Goal: Task Accomplishment & Management: Complete application form

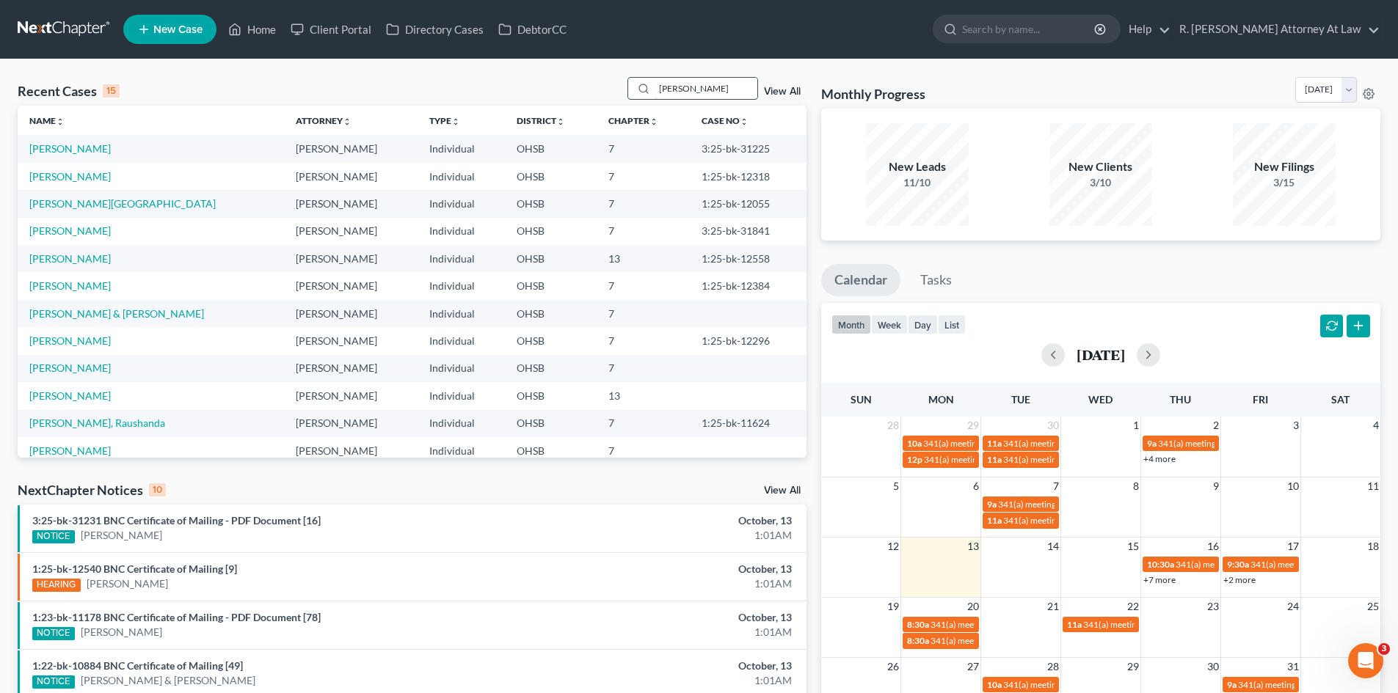
type input "[PERSON_NAME]"
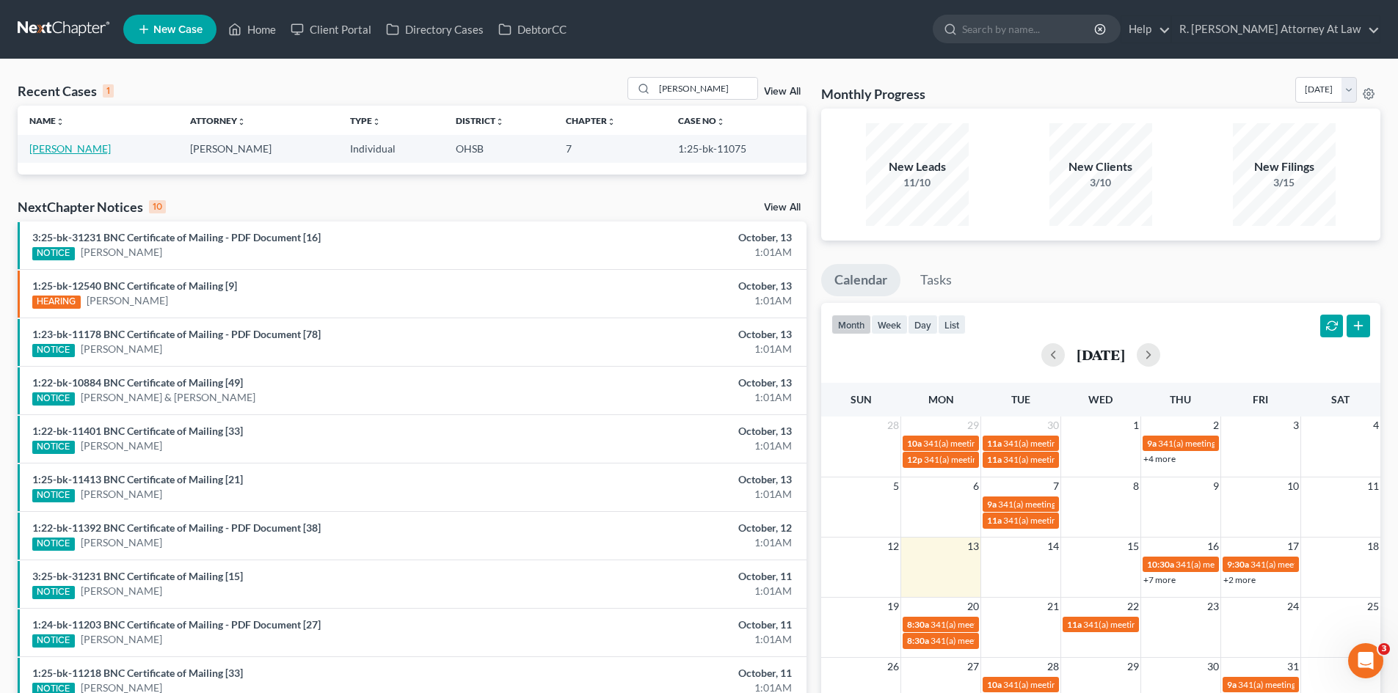
drag, startPoint x: 85, startPoint y: 146, endPoint x: 120, endPoint y: 154, distance: 36.1
click at [84, 146] on link "[PERSON_NAME]" at bounding box center [69, 148] width 81 height 12
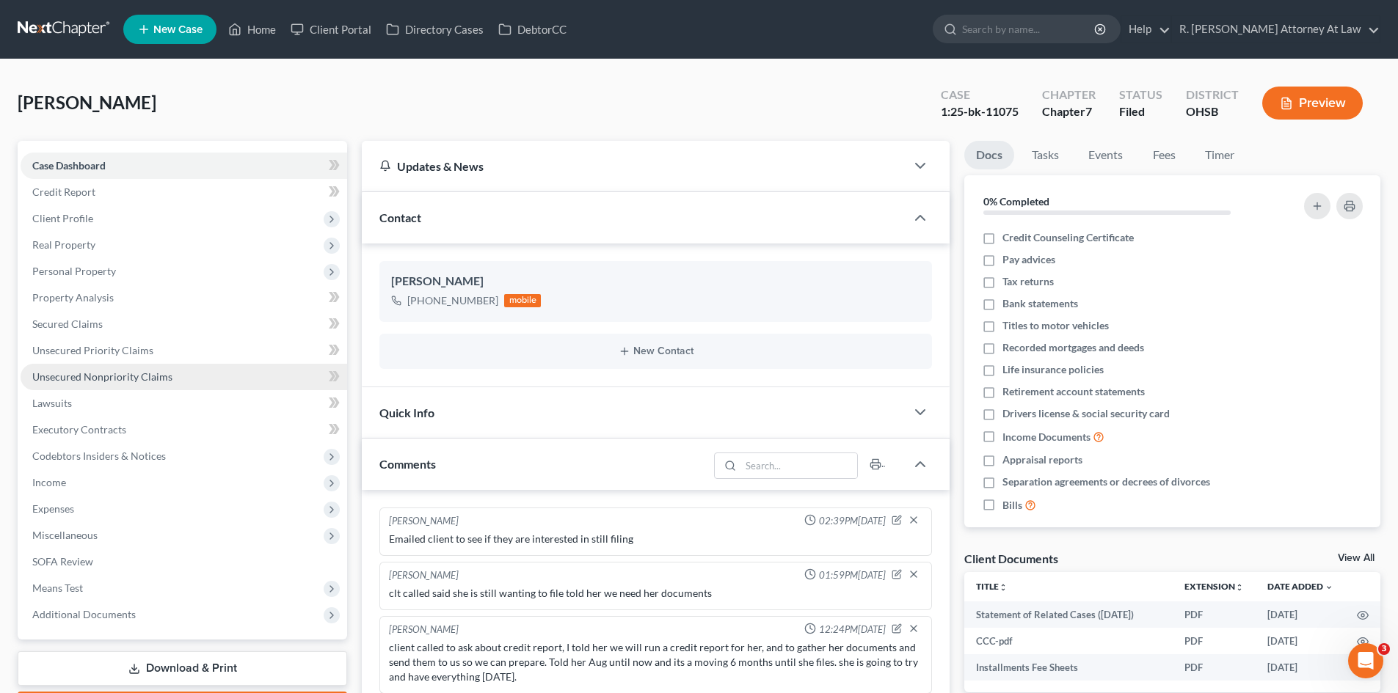
scroll to position [142, 0]
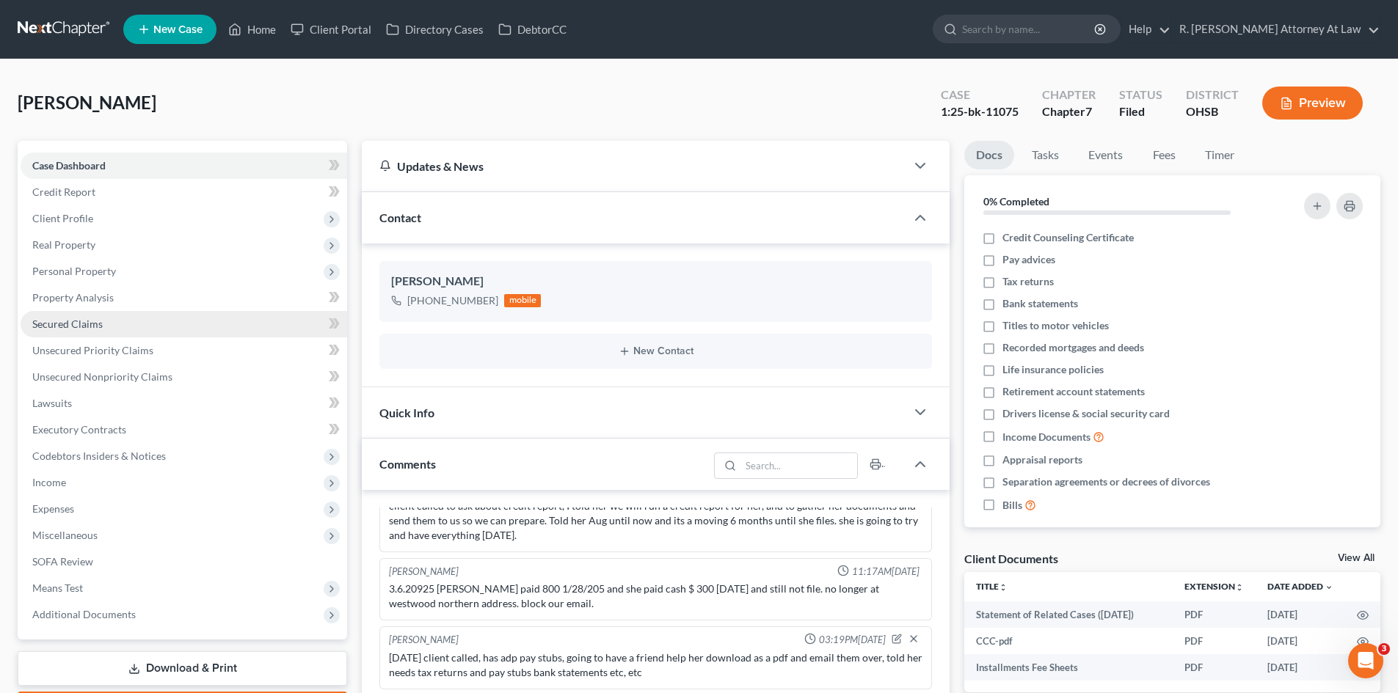
click at [67, 321] on span "Secured Claims" at bounding box center [67, 324] width 70 height 12
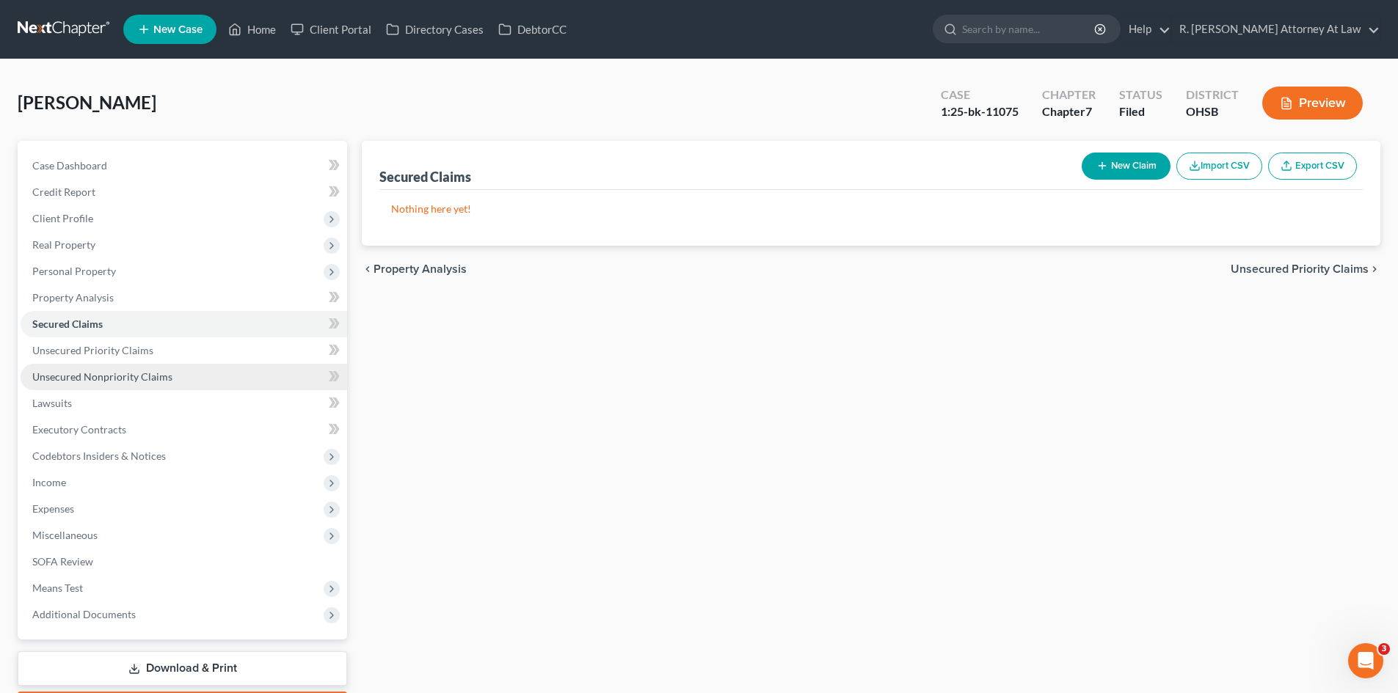
click at [141, 379] on span "Unsecured Nonpriority Claims" at bounding box center [102, 376] width 140 height 12
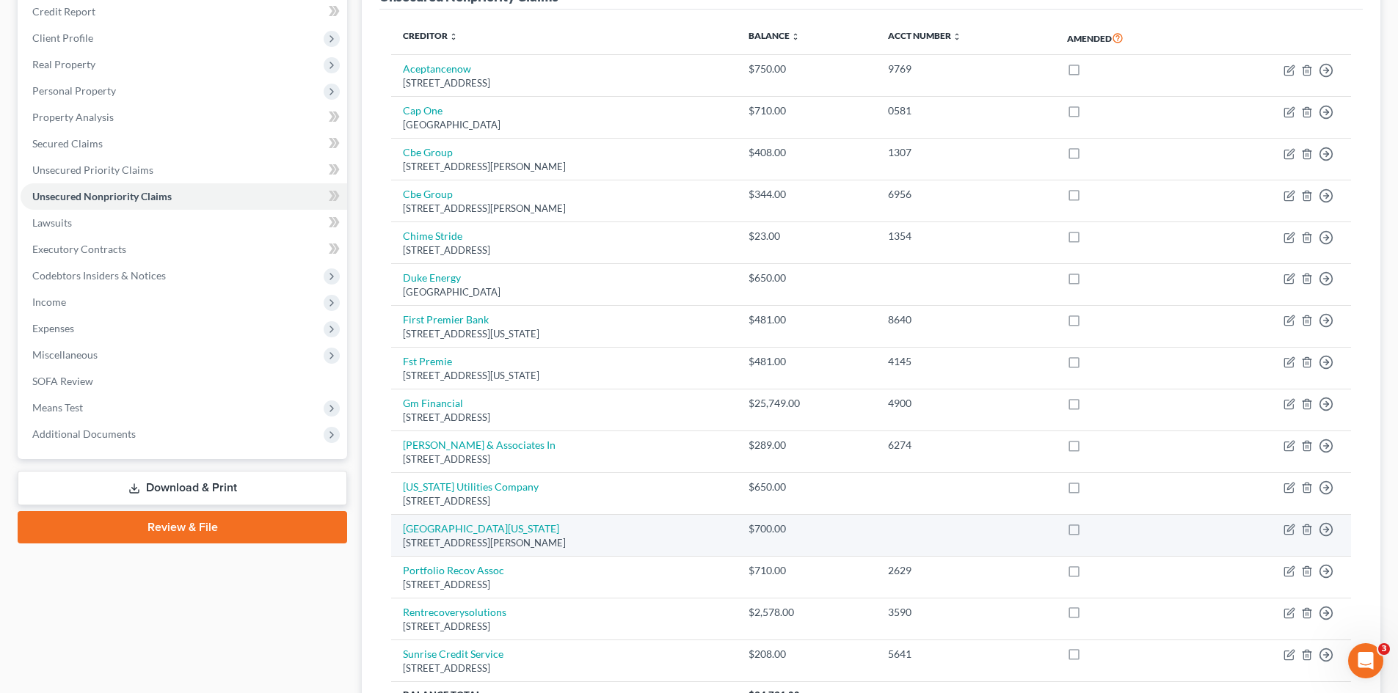
scroll to position [147, 0]
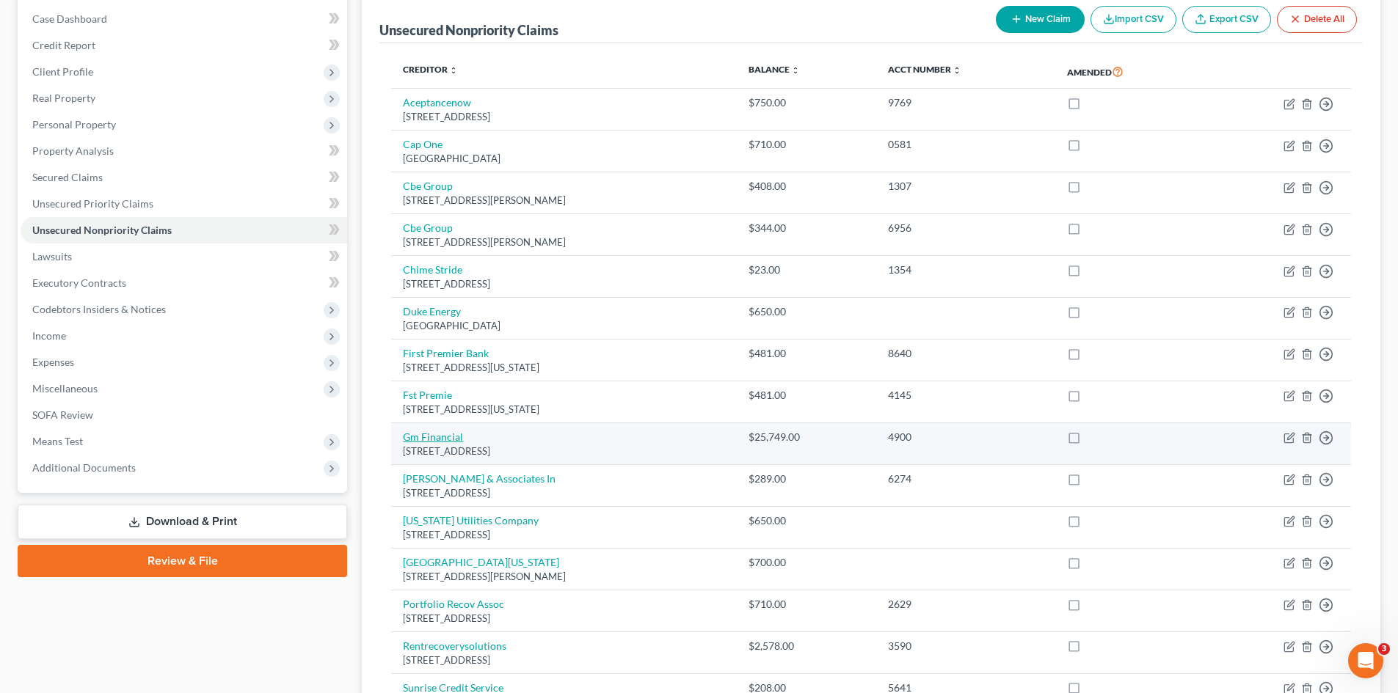
click at [439, 433] on link "Gm Financial" at bounding box center [433, 437] width 60 height 12
select select "45"
select select "14"
select select "0"
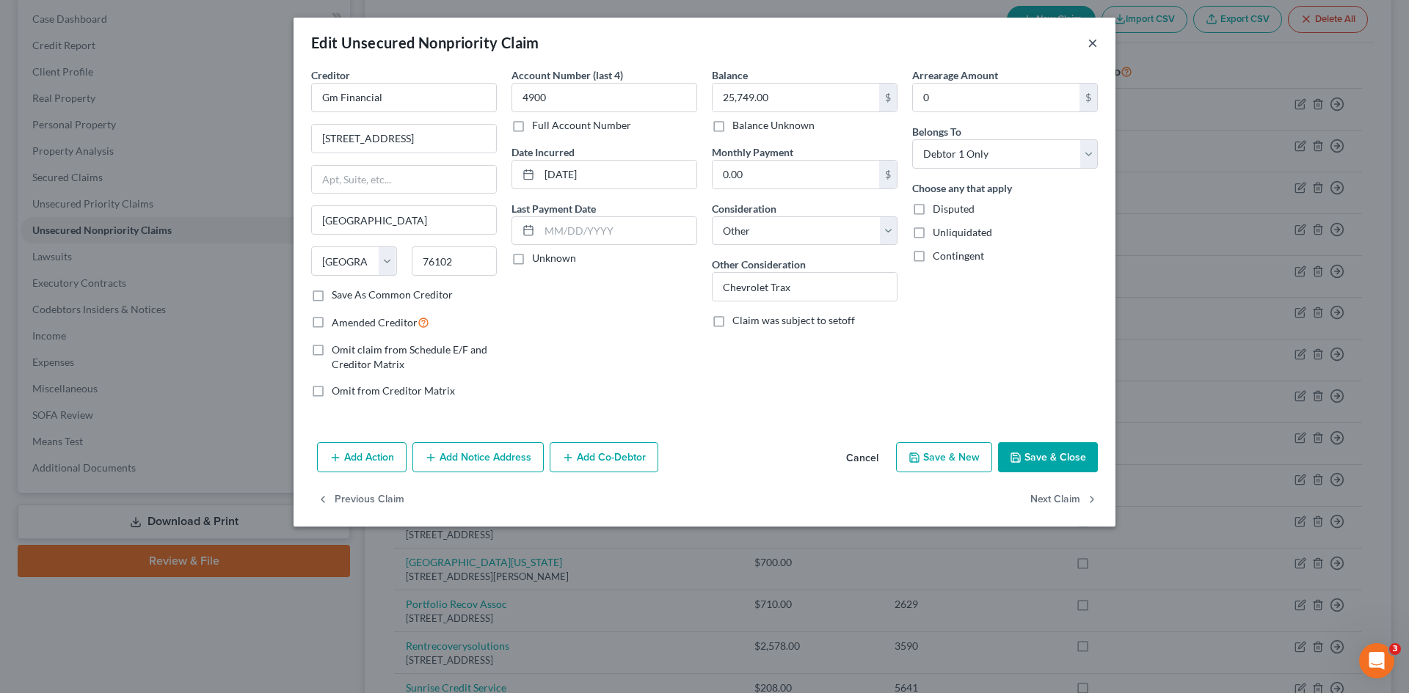
click at [1095, 42] on button "×" at bounding box center [1092, 43] width 10 height 18
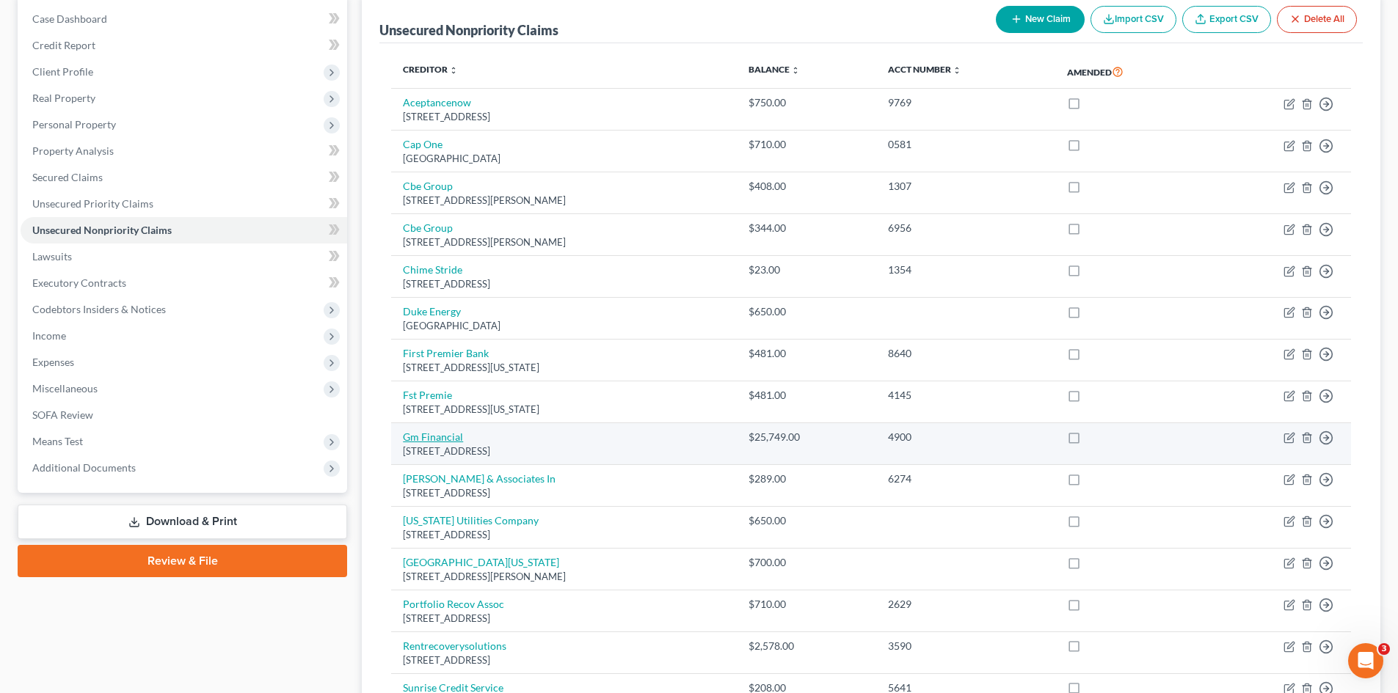
click at [448, 440] on link "Gm Financial" at bounding box center [433, 437] width 60 height 12
select select "45"
select select "14"
select select "0"
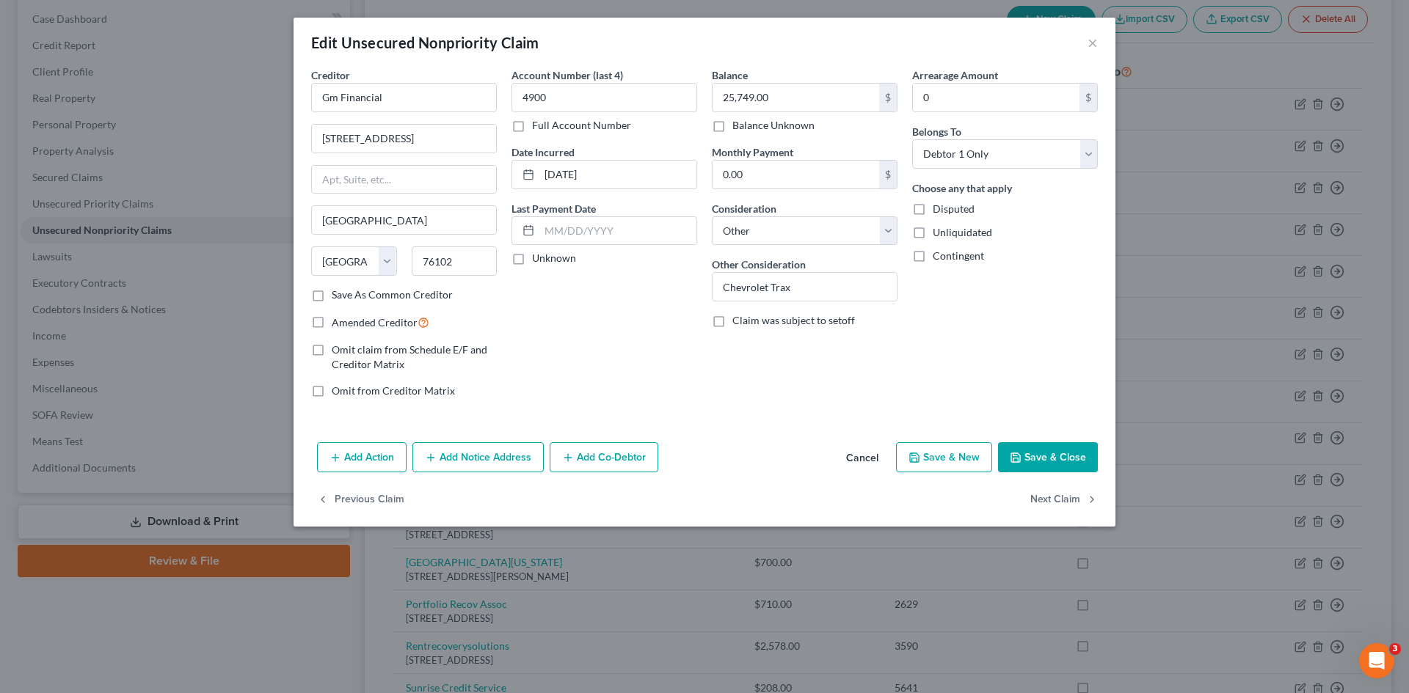
click at [1086, 40] on div "Edit Unsecured Nonpriority Claim ×" at bounding box center [704, 43] width 822 height 50
click at [1087, 45] on button "×" at bounding box center [1092, 43] width 10 height 18
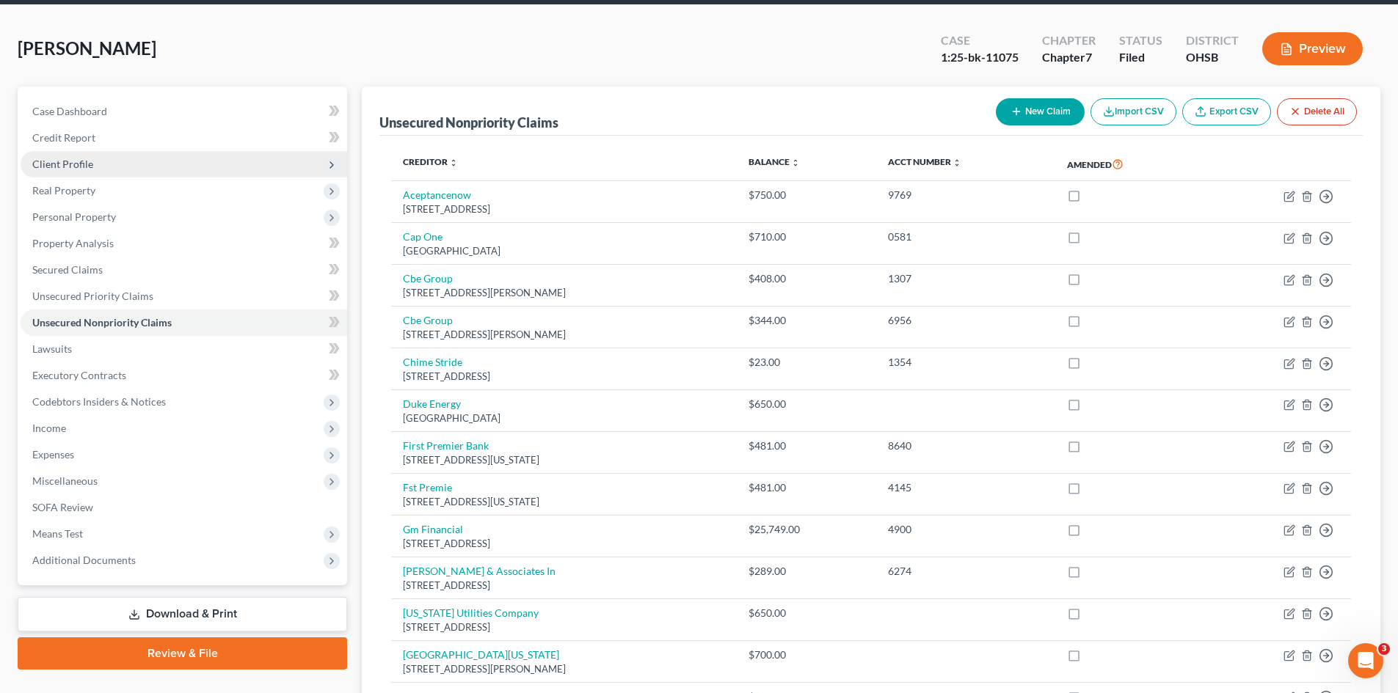
scroll to position [0, 0]
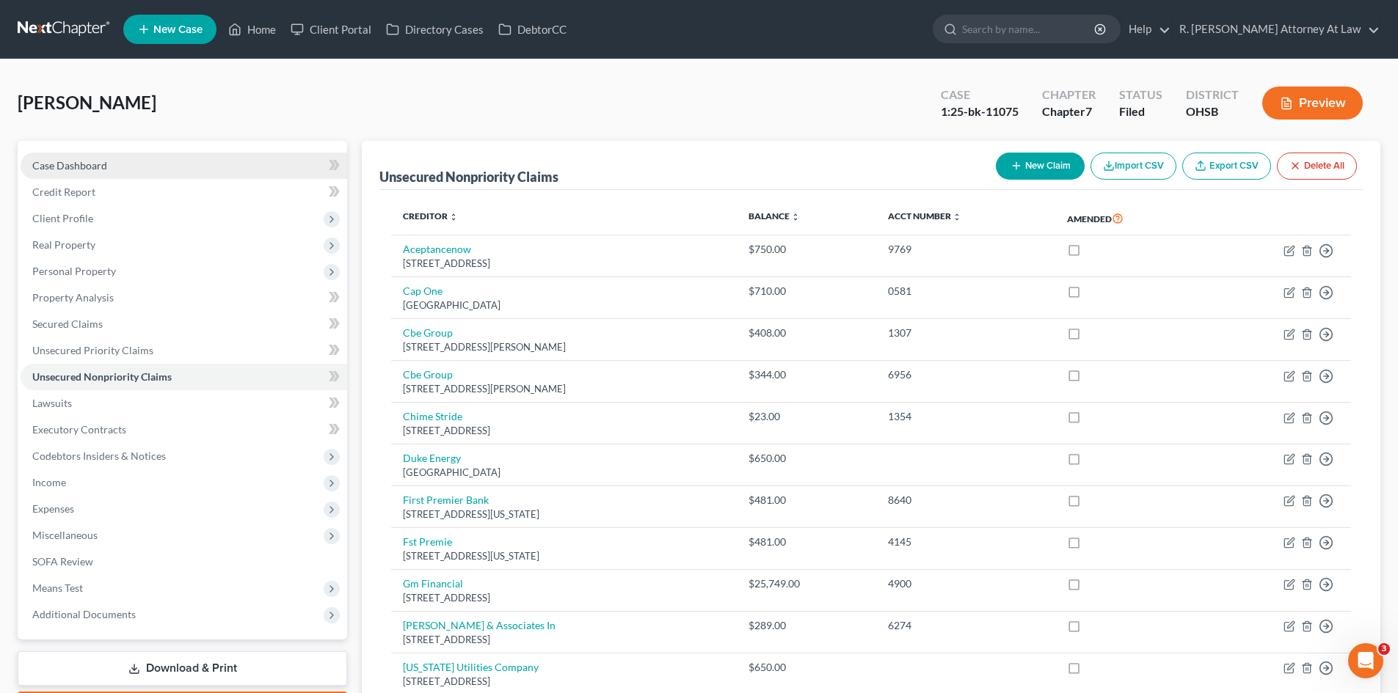
click at [67, 164] on span "Case Dashboard" at bounding box center [69, 165] width 75 height 12
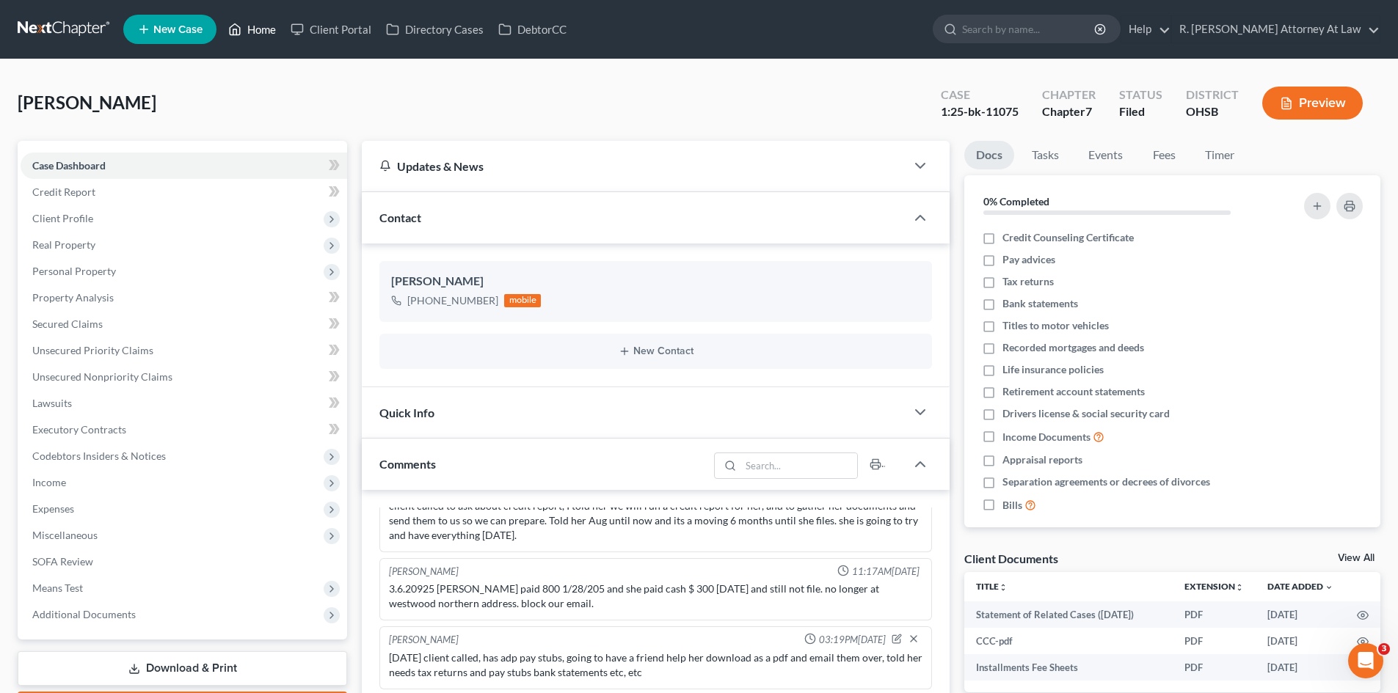
click at [253, 32] on link "Home" at bounding box center [252, 29] width 62 height 26
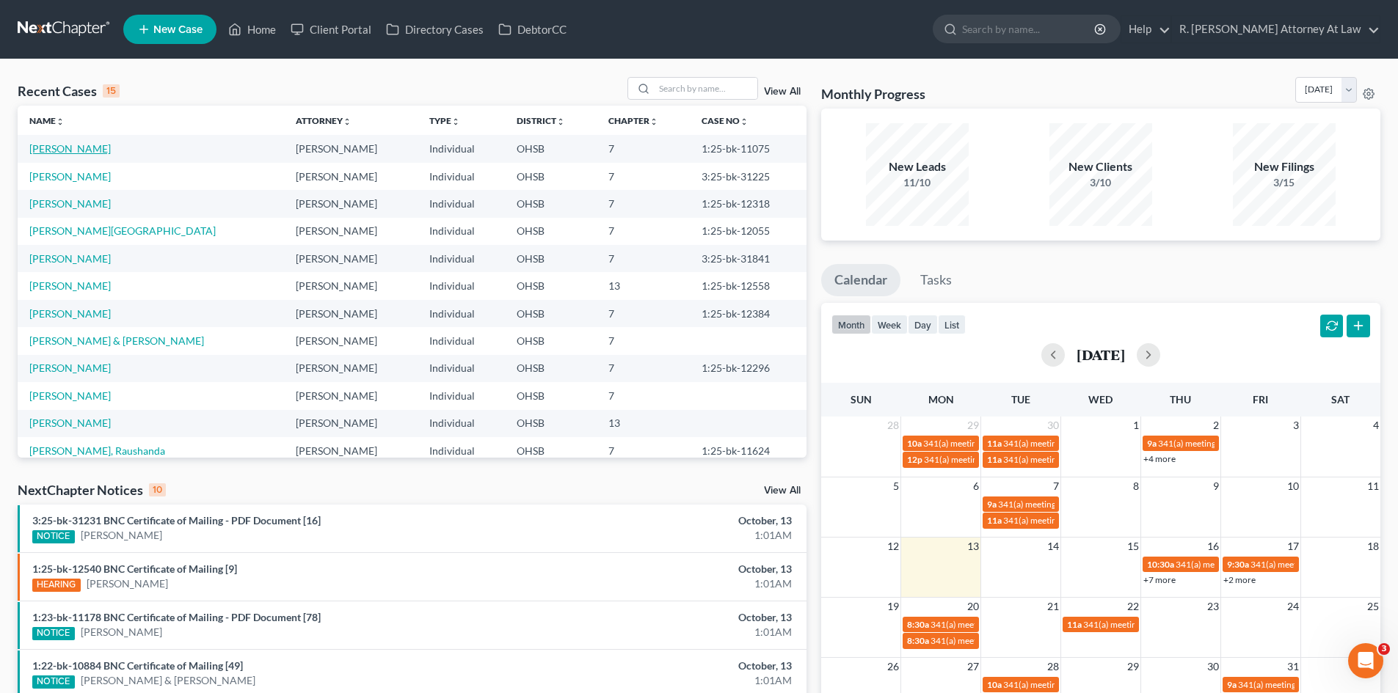
click at [76, 152] on link "[PERSON_NAME]" at bounding box center [69, 148] width 81 height 12
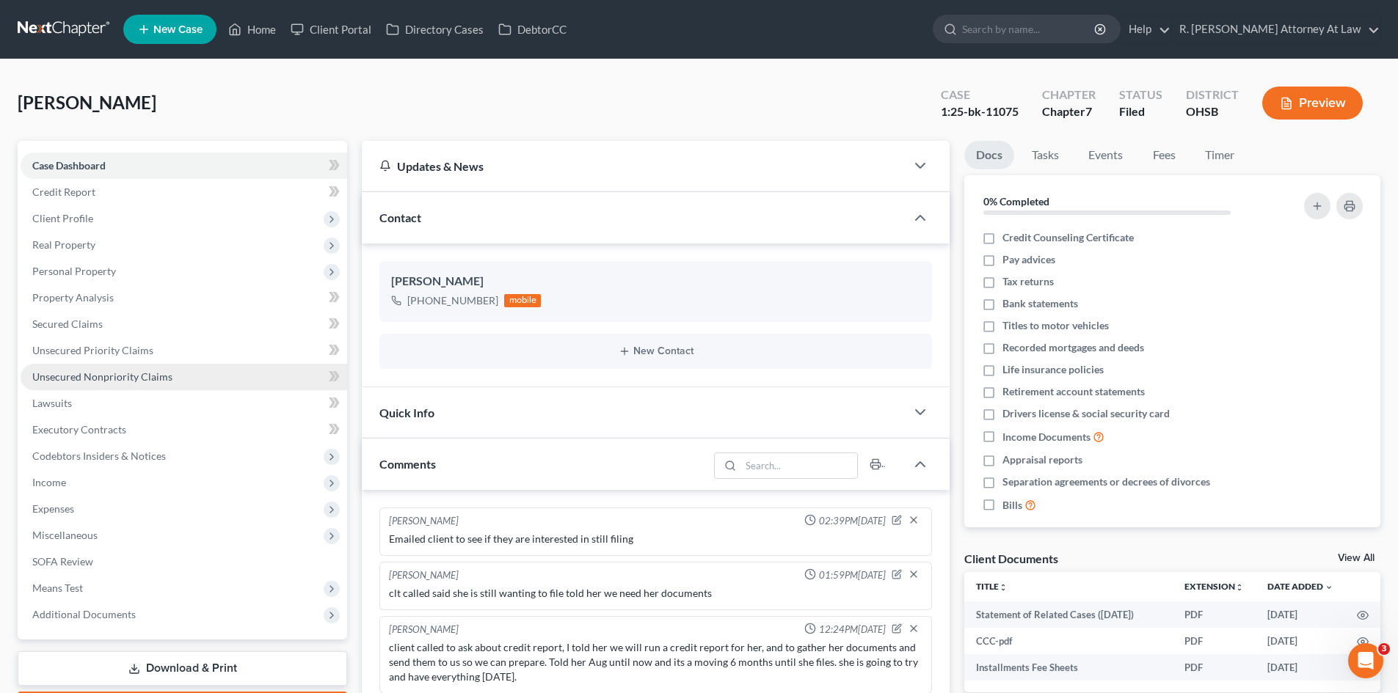
scroll to position [142, 0]
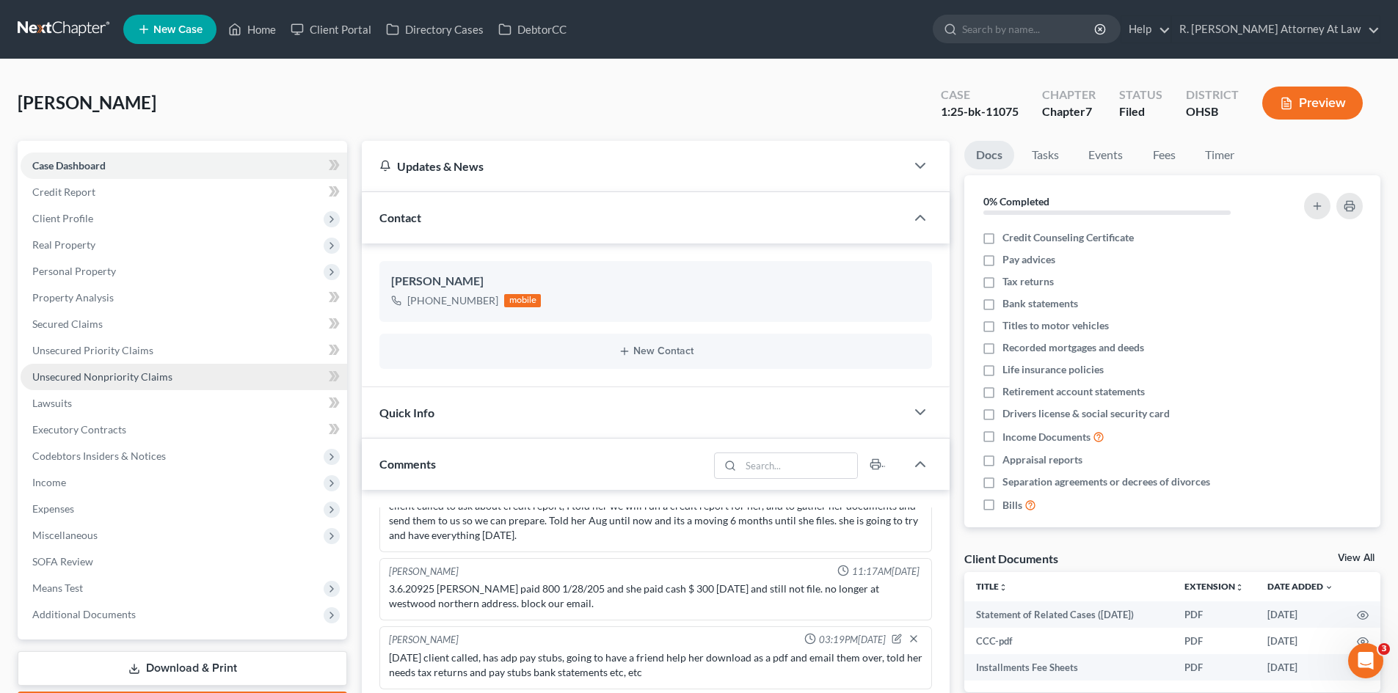
drag, startPoint x: 79, startPoint y: 375, endPoint x: 92, endPoint y: 373, distance: 12.6
click at [80, 375] on span "Unsecured Nonpriority Claims" at bounding box center [102, 376] width 140 height 12
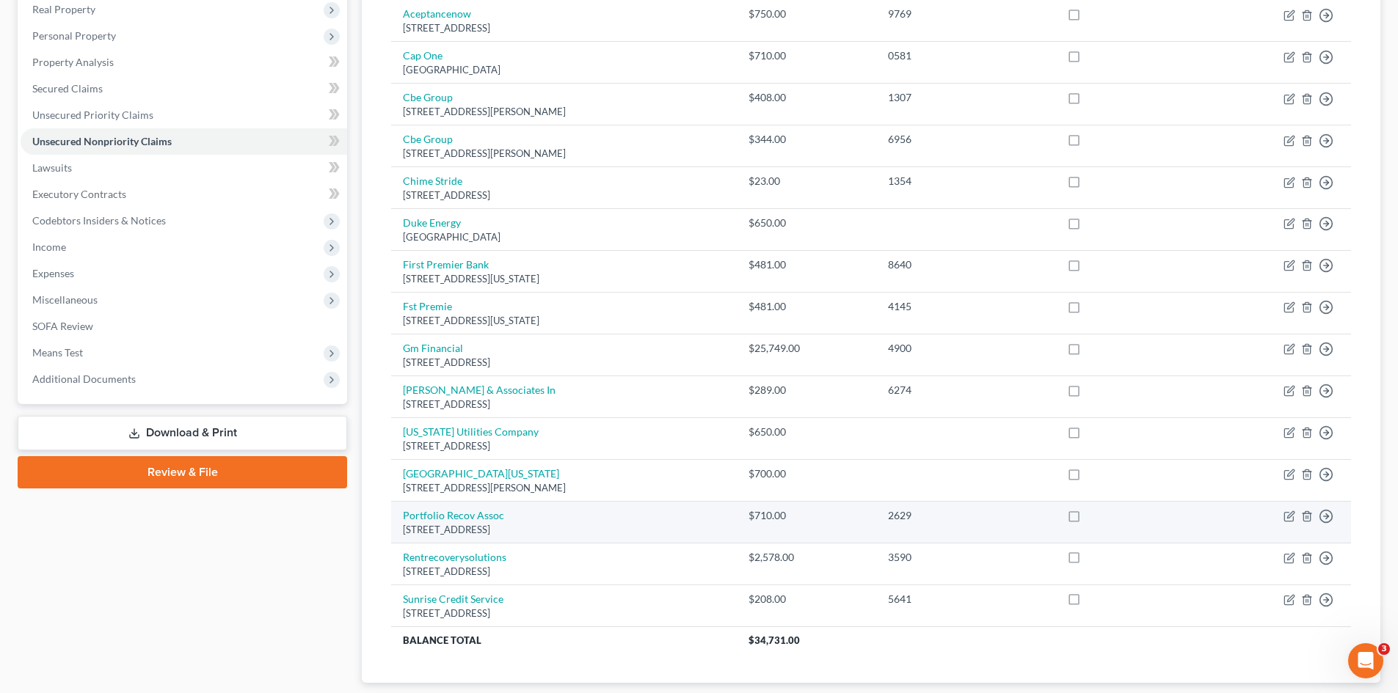
scroll to position [293, 0]
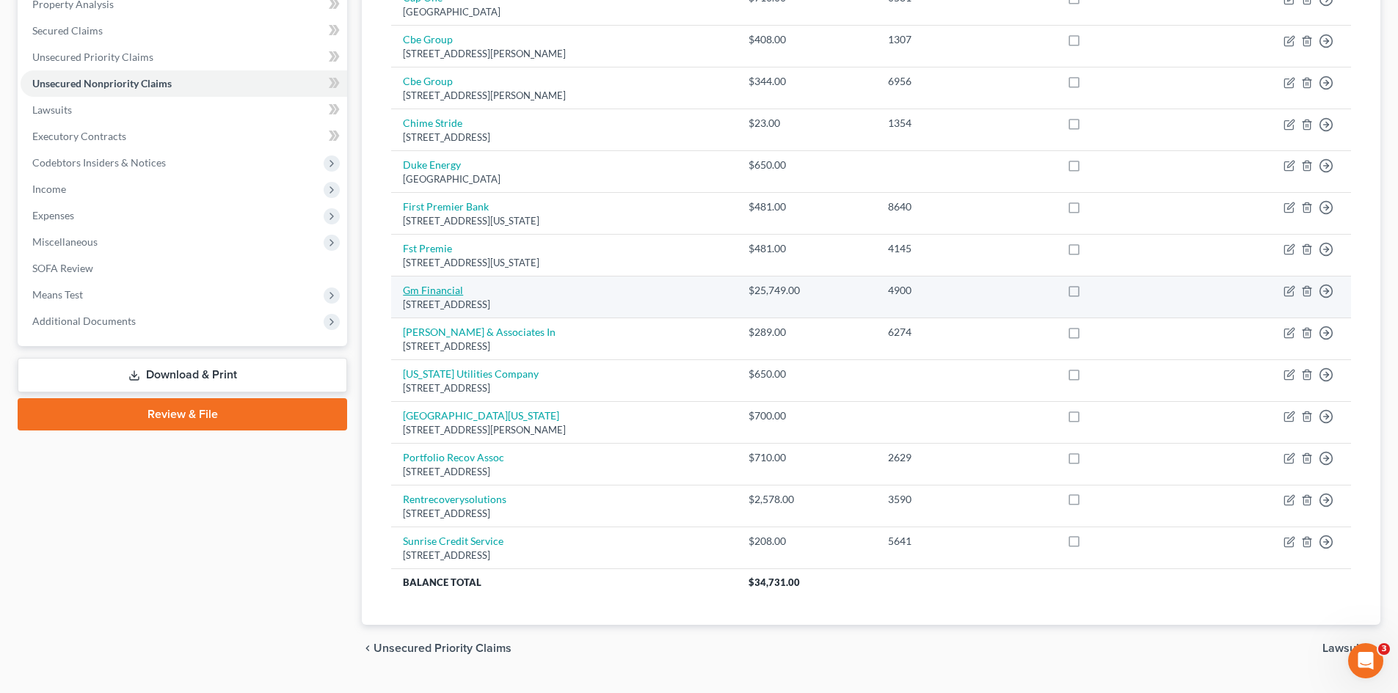
click at [438, 289] on link "Gm Financial" at bounding box center [433, 290] width 60 height 12
select select "45"
select select "14"
select select "0"
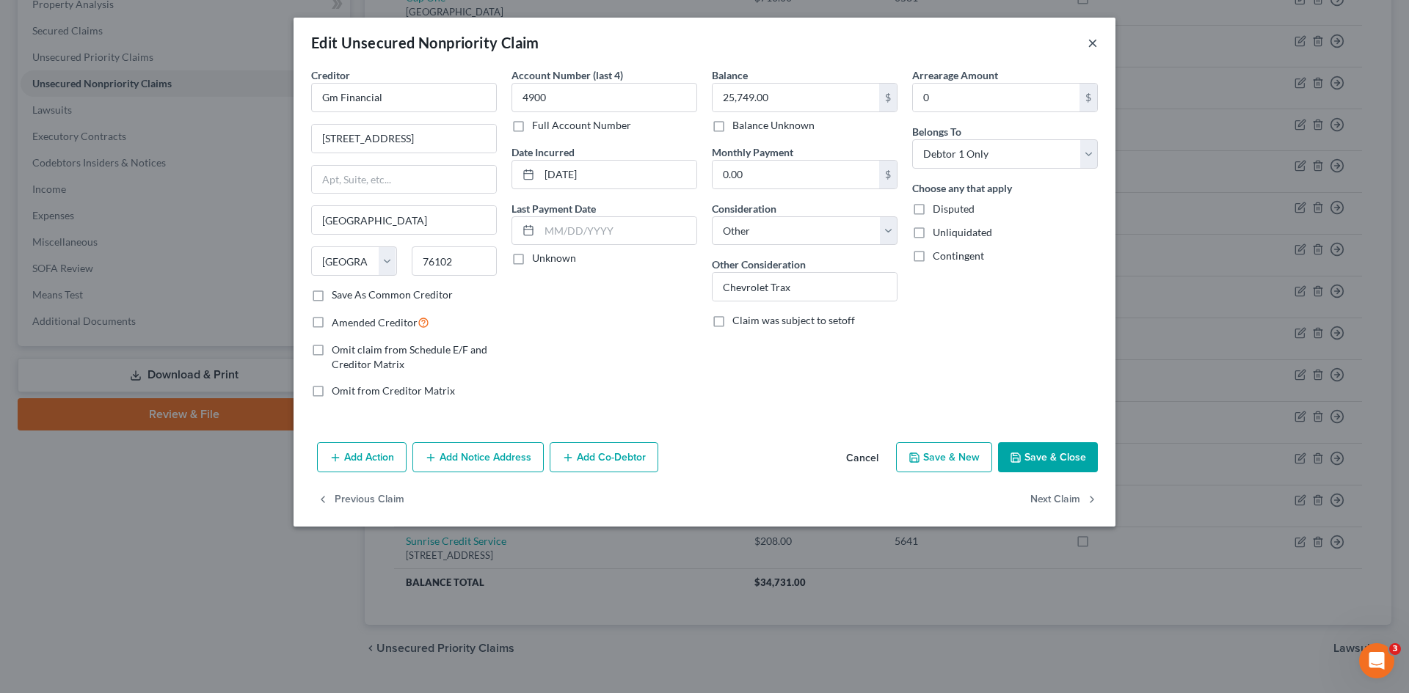
click at [1091, 42] on button "×" at bounding box center [1092, 43] width 10 height 18
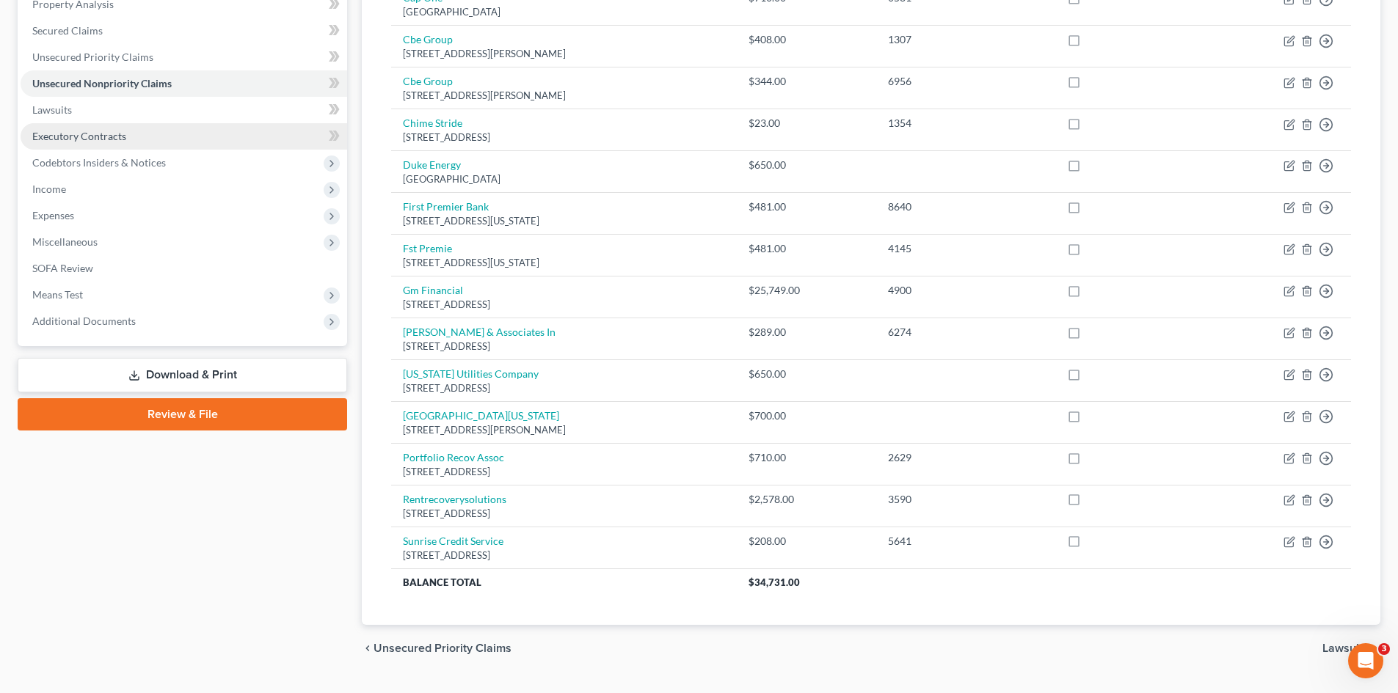
click at [96, 137] on span "Executory Contracts" at bounding box center [79, 136] width 94 height 12
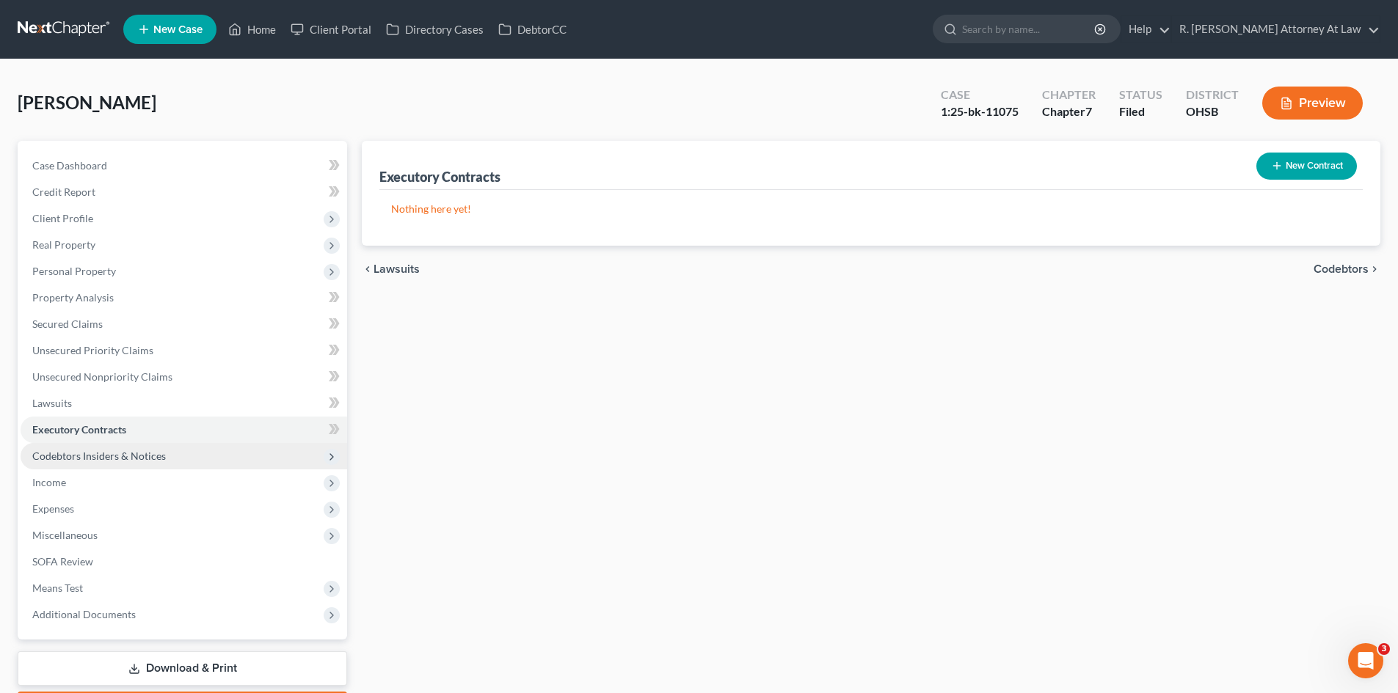
click at [87, 455] on span "Codebtors Insiders & Notices" at bounding box center [99, 456] width 134 height 12
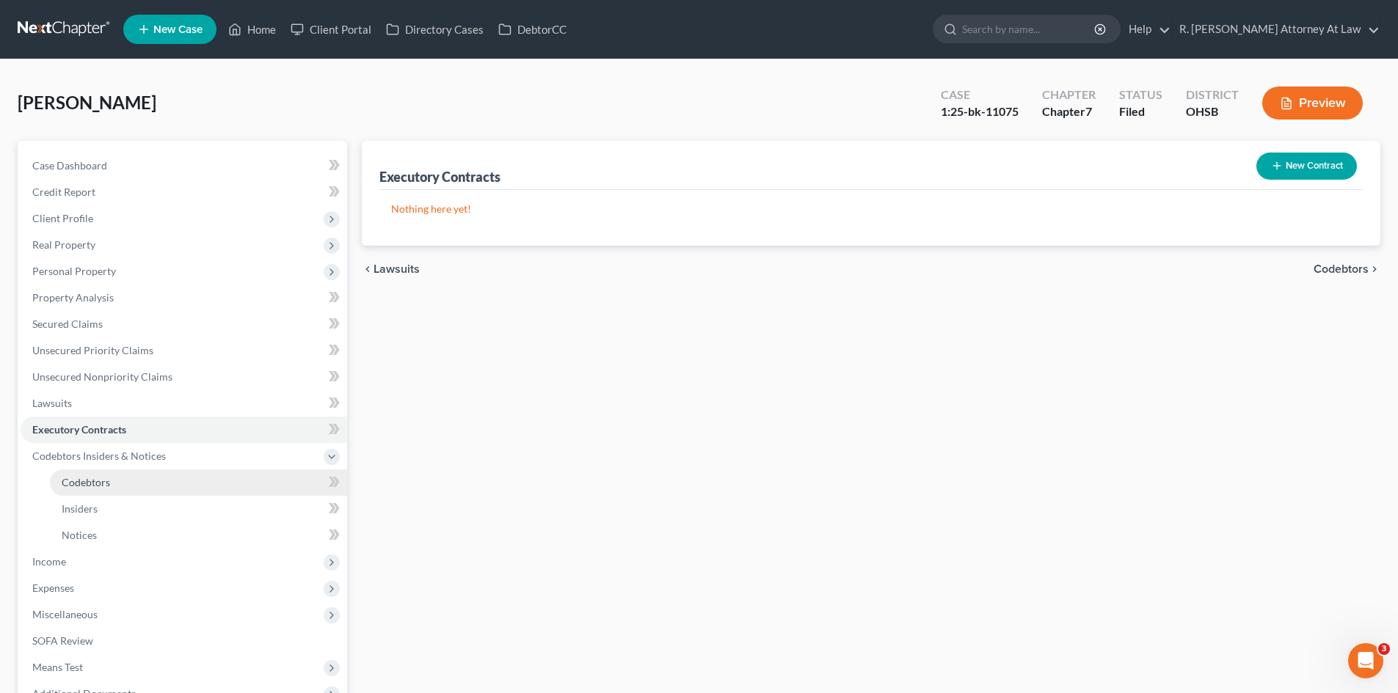
click at [92, 476] on span "Codebtors" at bounding box center [86, 482] width 48 height 12
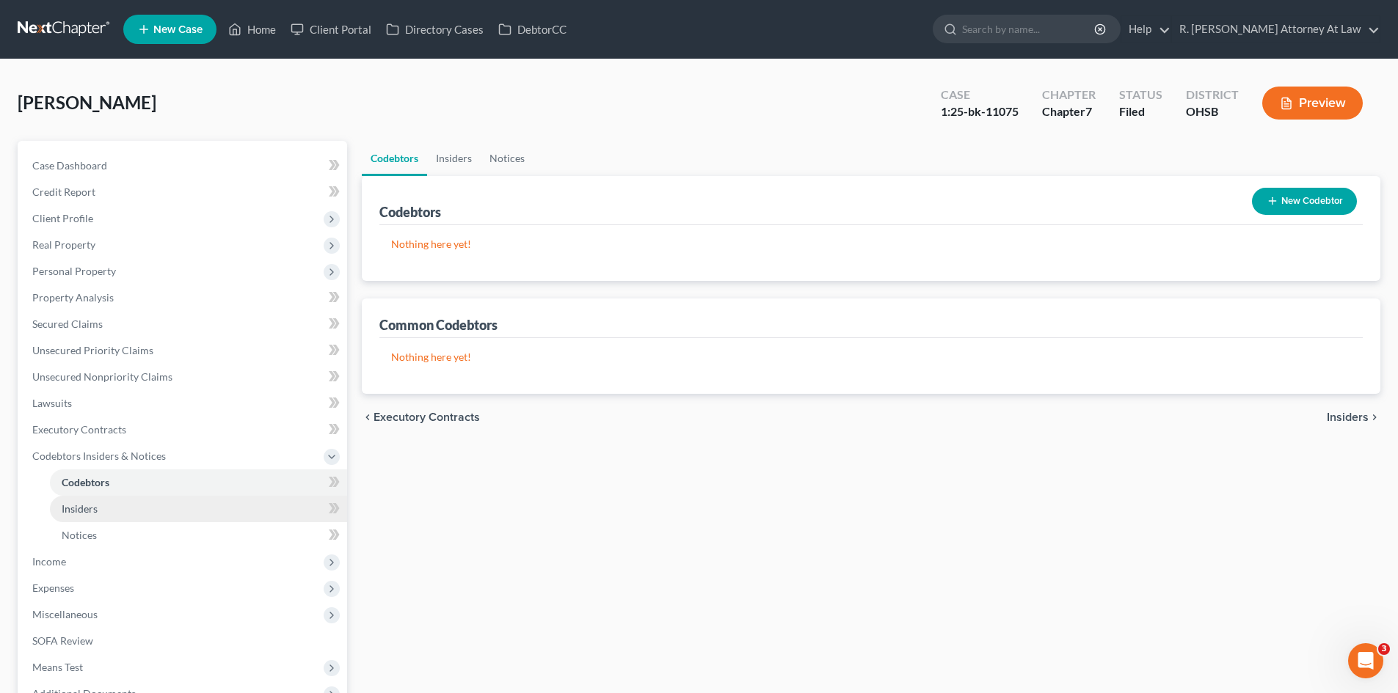
click at [86, 514] on span "Insiders" at bounding box center [80, 509] width 36 height 12
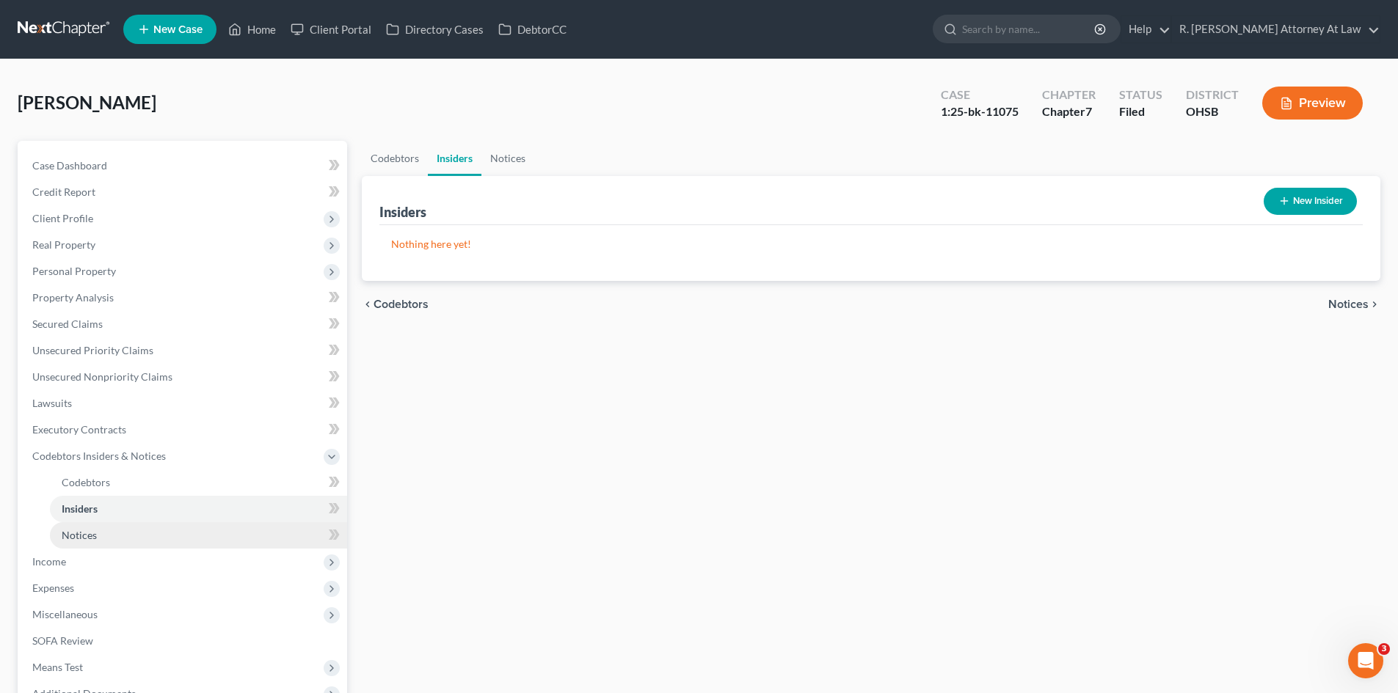
click at [94, 540] on span "Notices" at bounding box center [79, 535] width 35 height 12
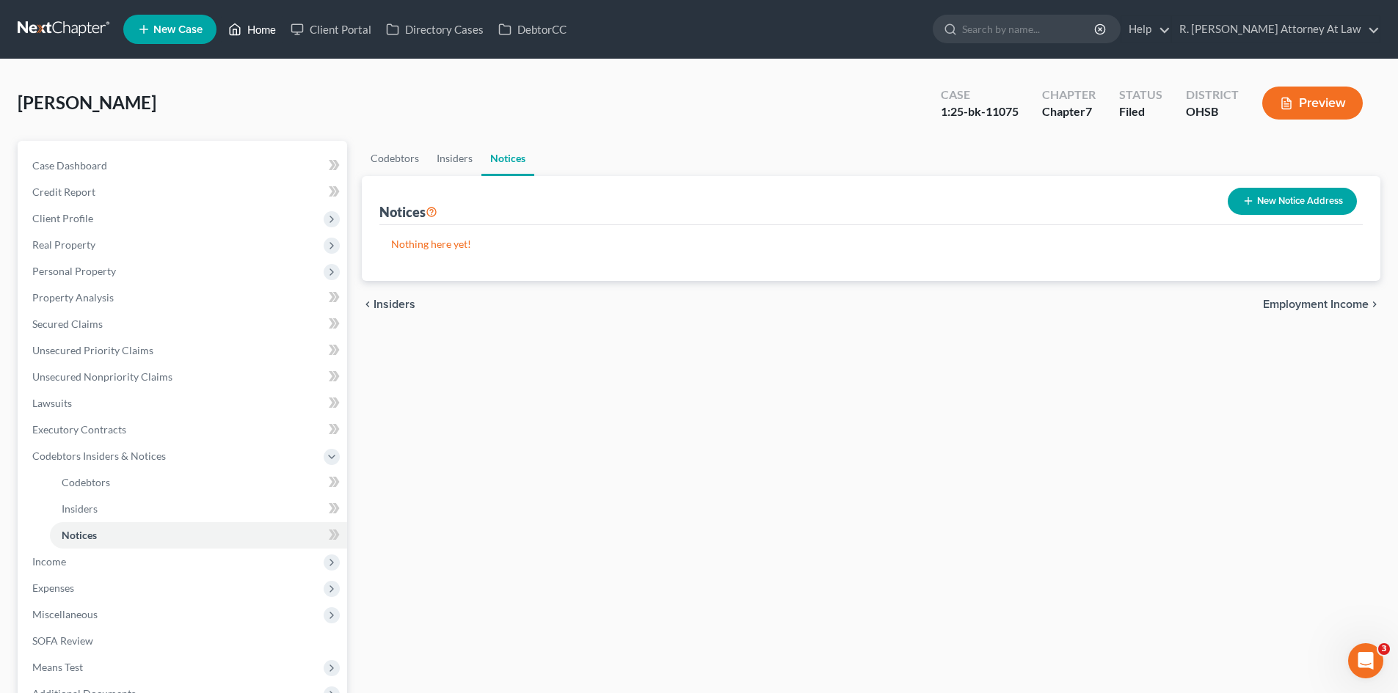
click at [260, 36] on link "Home" at bounding box center [252, 29] width 62 height 26
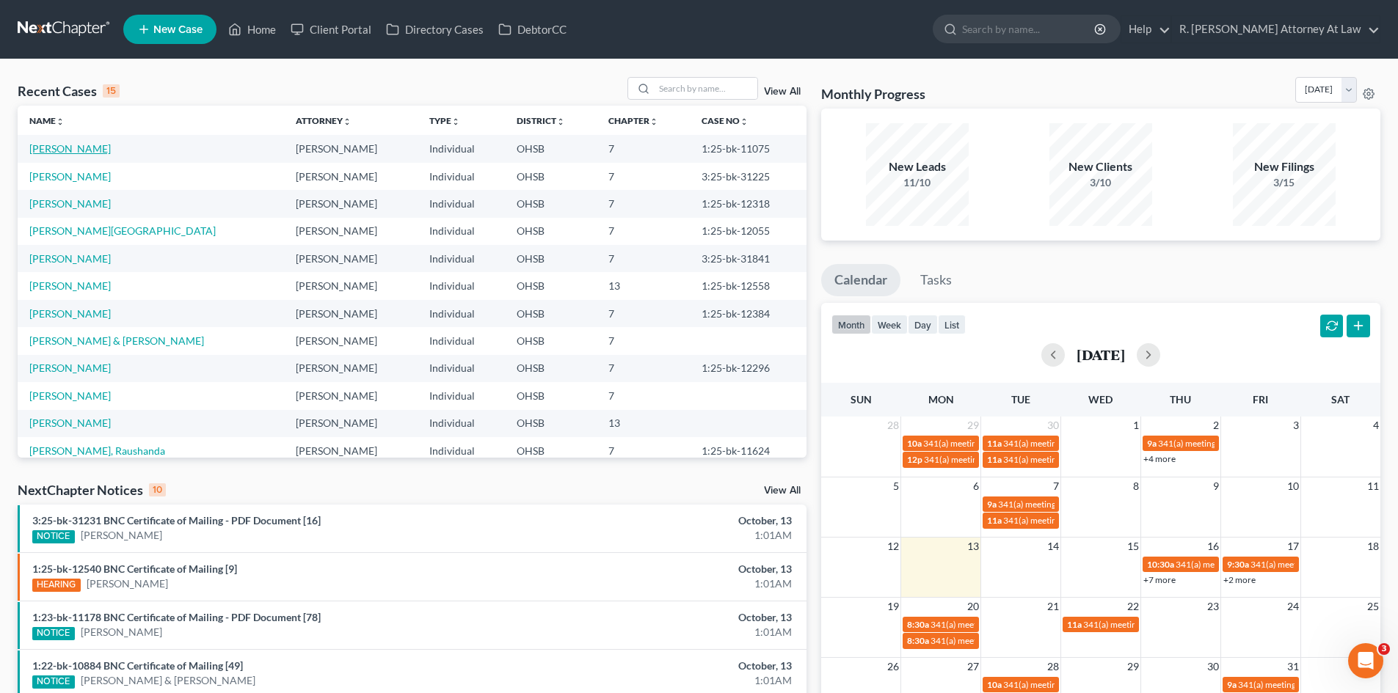
click at [72, 146] on link "[PERSON_NAME]" at bounding box center [69, 148] width 81 height 12
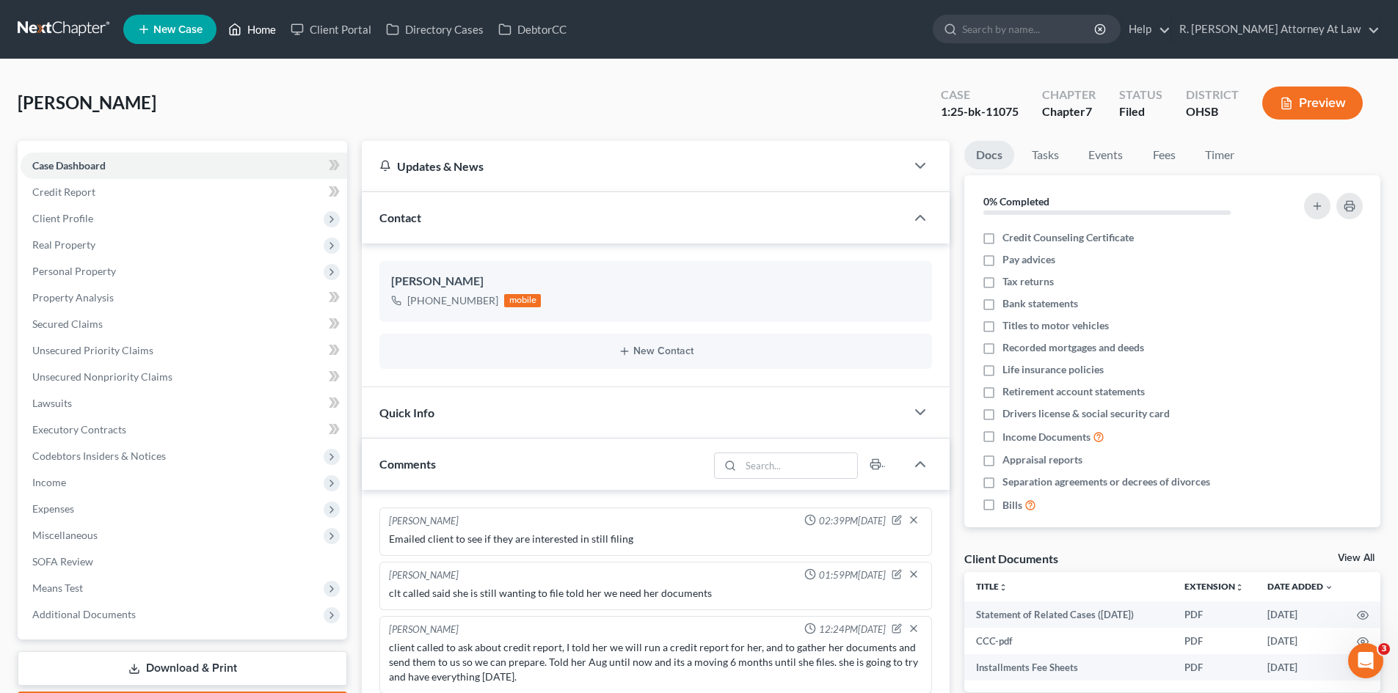
scroll to position [142, 0]
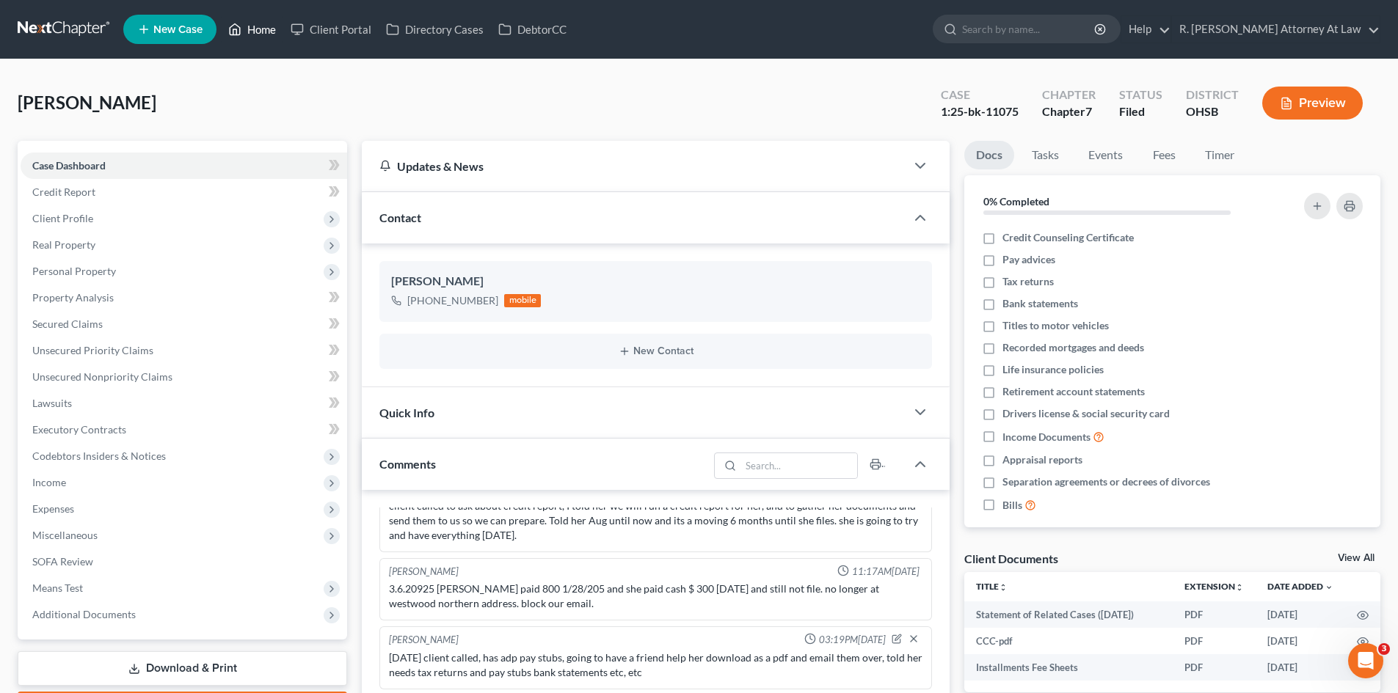
click at [263, 29] on link "Home" at bounding box center [252, 29] width 62 height 26
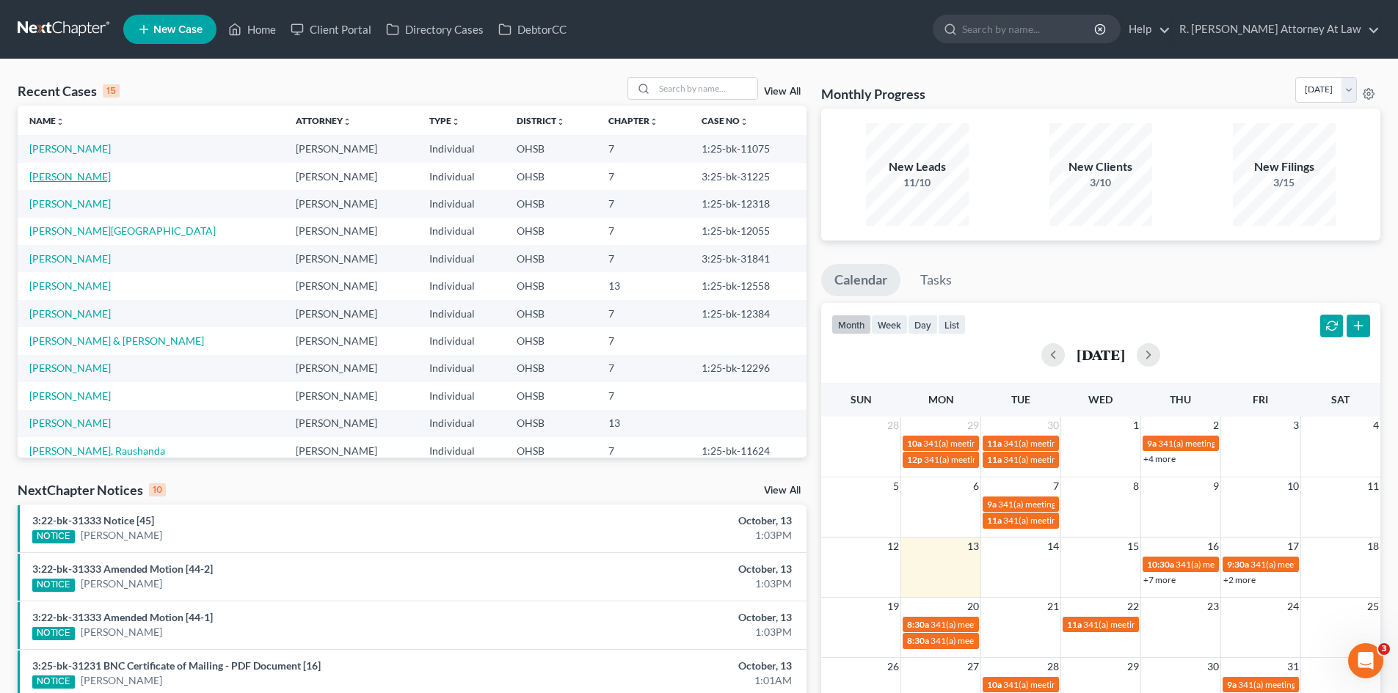
click at [34, 172] on link "[PERSON_NAME]" at bounding box center [69, 176] width 81 height 12
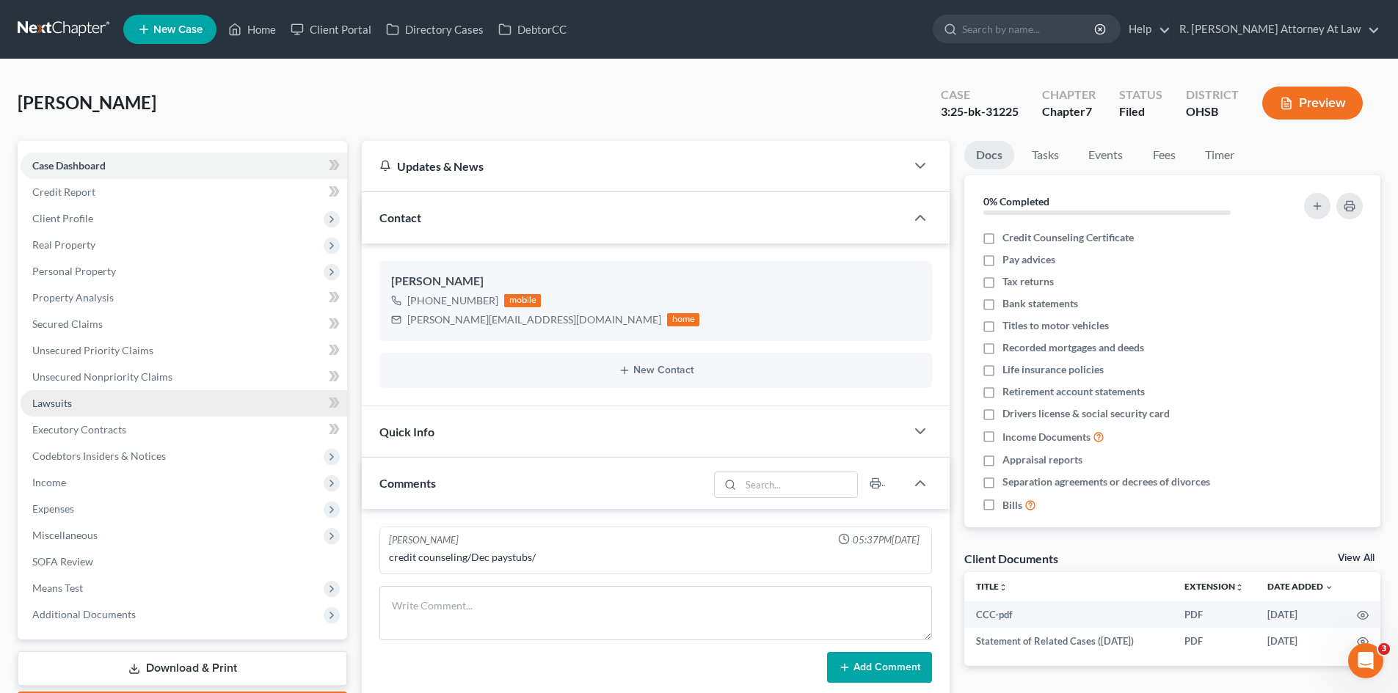
click at [56, 404] on span "Lawsuits" at bounding box center [52, 403] width 40 height 12
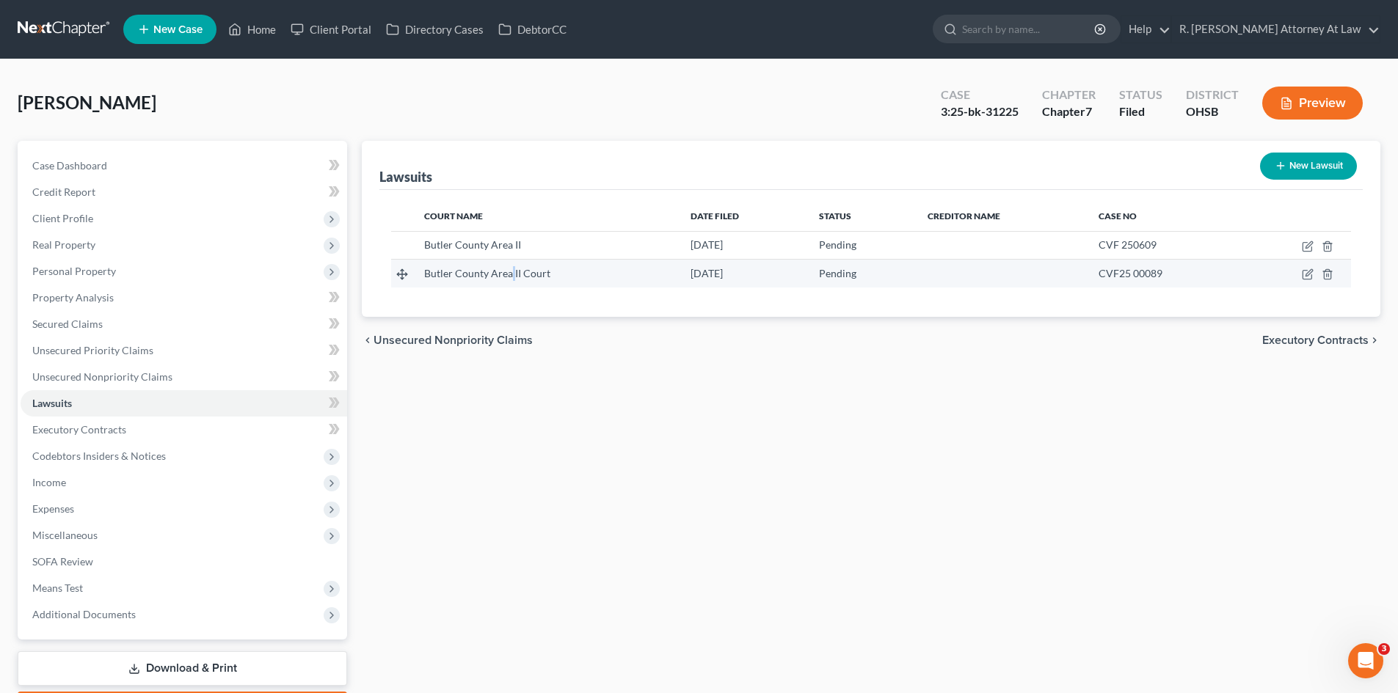
click at [511, 271] on span "Butler County Area II Court" at bounding box center [487, 273] width 126 height 12
click at [1307, 276] on icon "button" at bounding box center [1308, 273] width 7 height 7
select select "0"
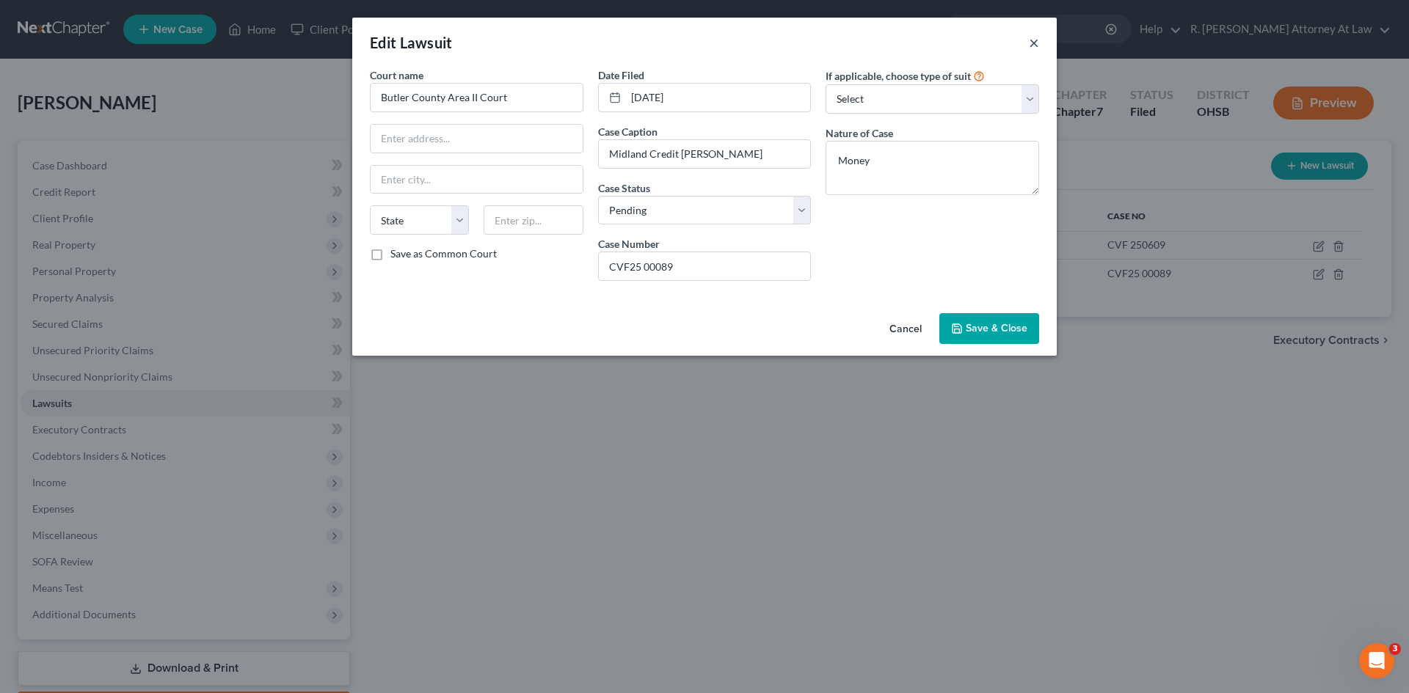
click at [1031, 48] on button "×" at bounding box center [1034, 43] width 10 height 18
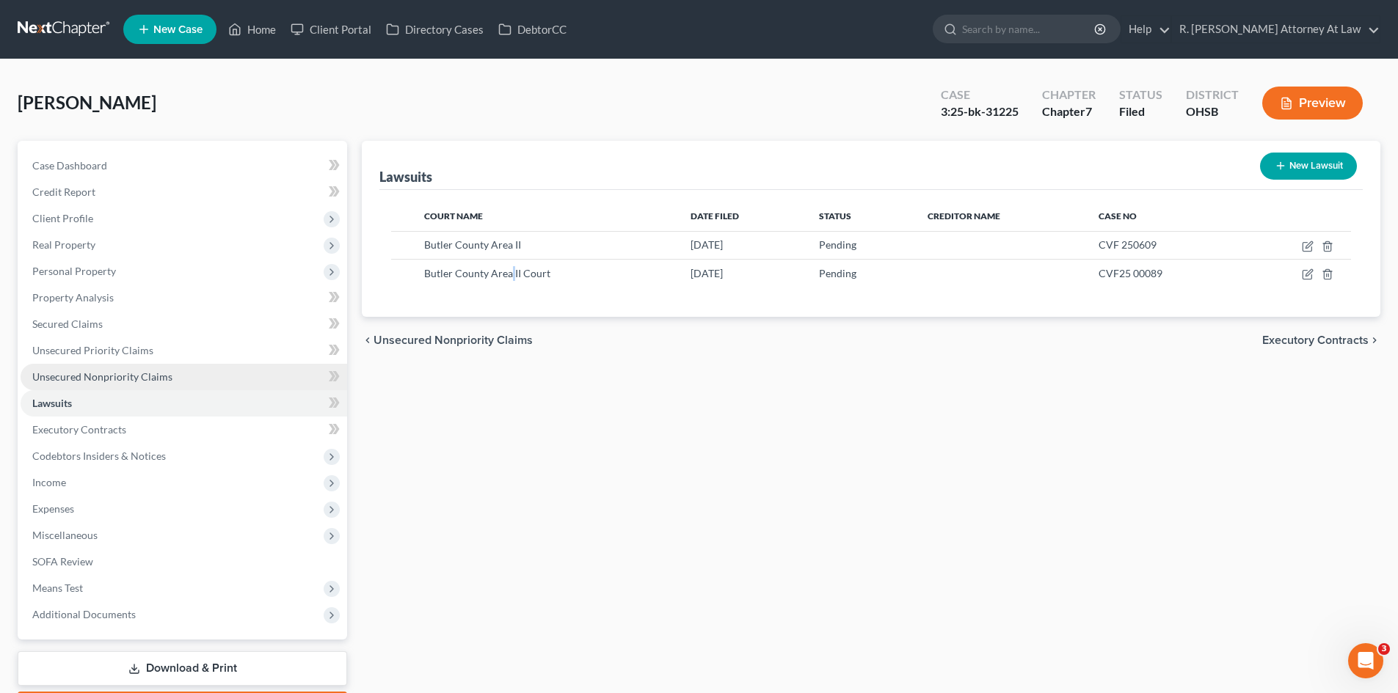
click at [152, 372] on span "Unsecured Nonpriority Claims" at bounding box center [102, 376] width 140 height 12
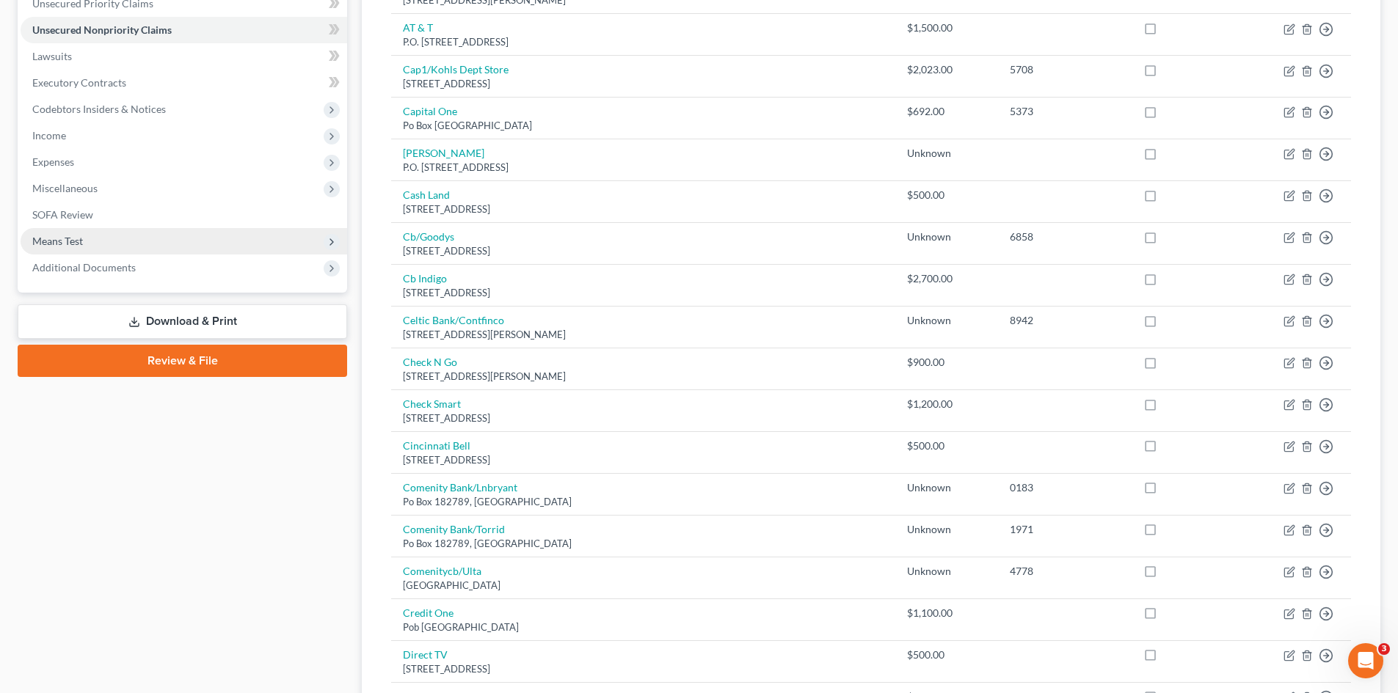
scroll to position [345, 0]
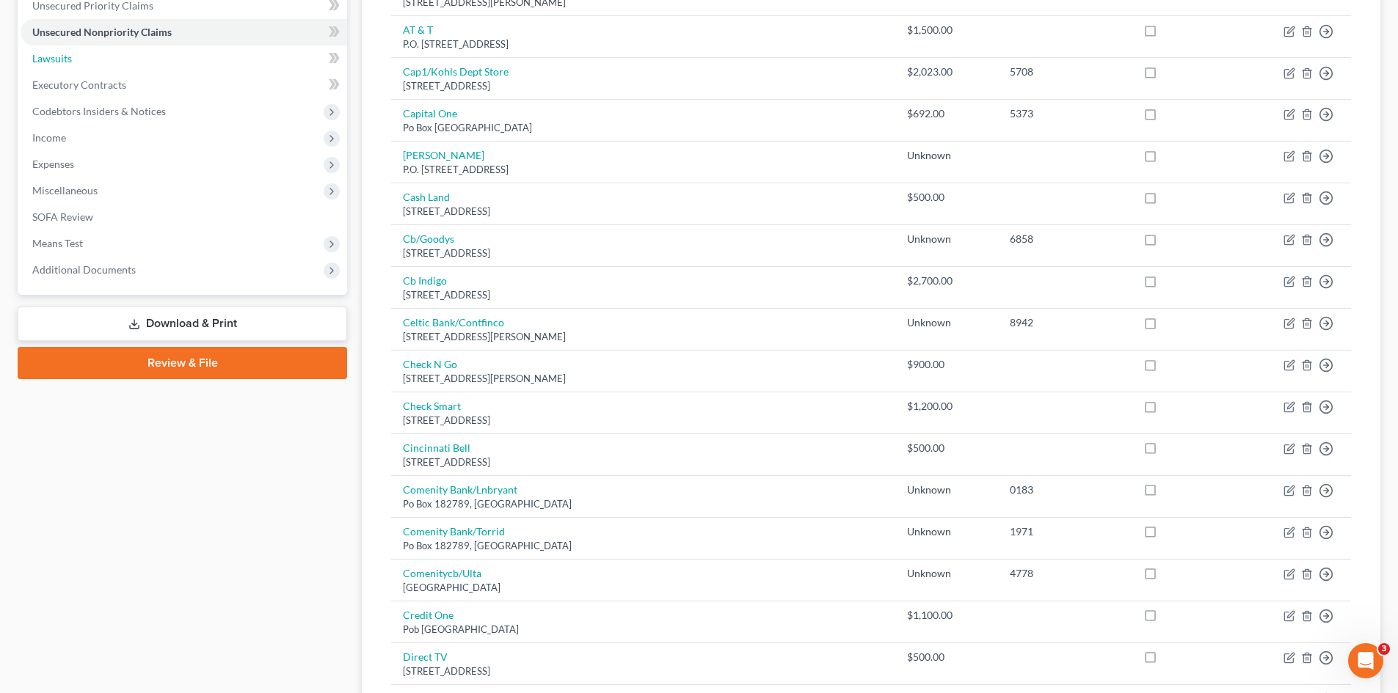
drag, startPoint x: 51, startPoint y: 62, endPoint x: 278, endPoint y: 57, distance: 227.5
click at [51, 62] on span "Lawsuits" at bounding box center [52, 58] width 40 height 12
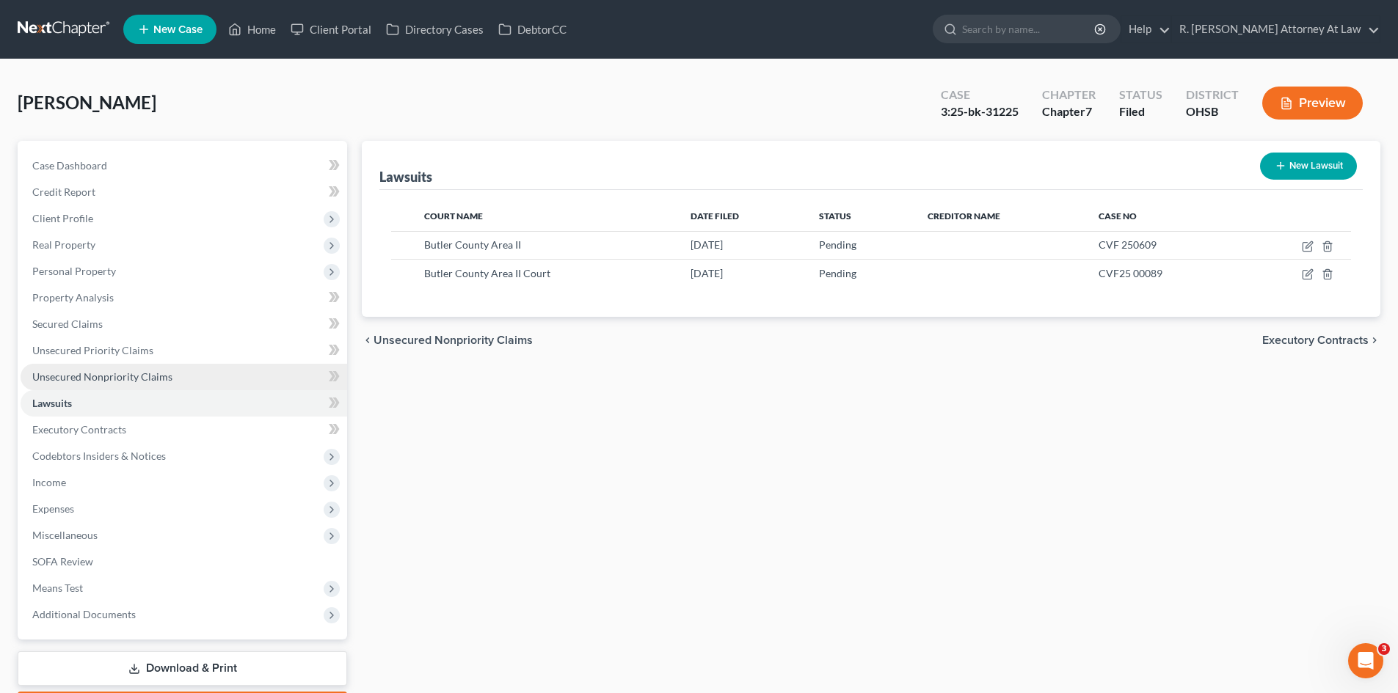
drag, startPoint x: 84, startPoint y: 368, endPoint x: 190, endPoint y: 367, distance: 105.7
click at [84, 368] on link "Unsecured Nonpriority Claims" at bounding box center [184, 377] width 326 height 26
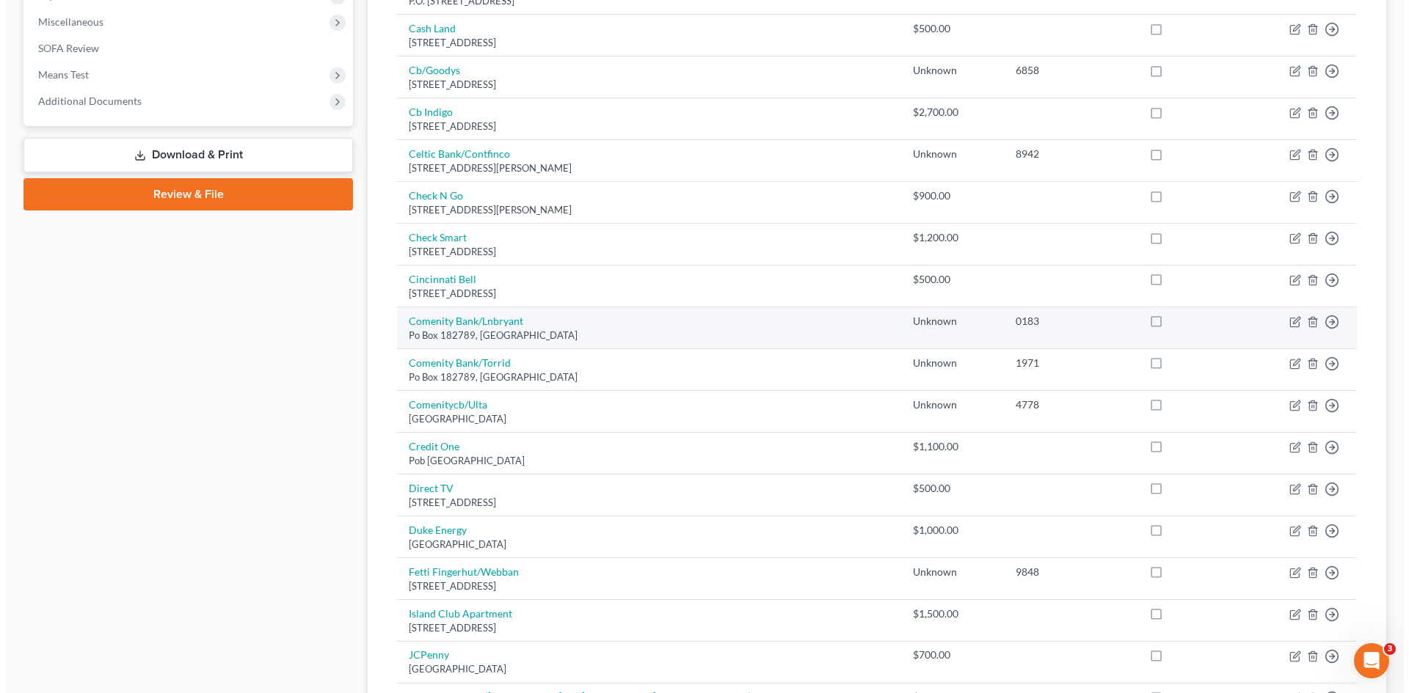
scroll to position [1005, 0]
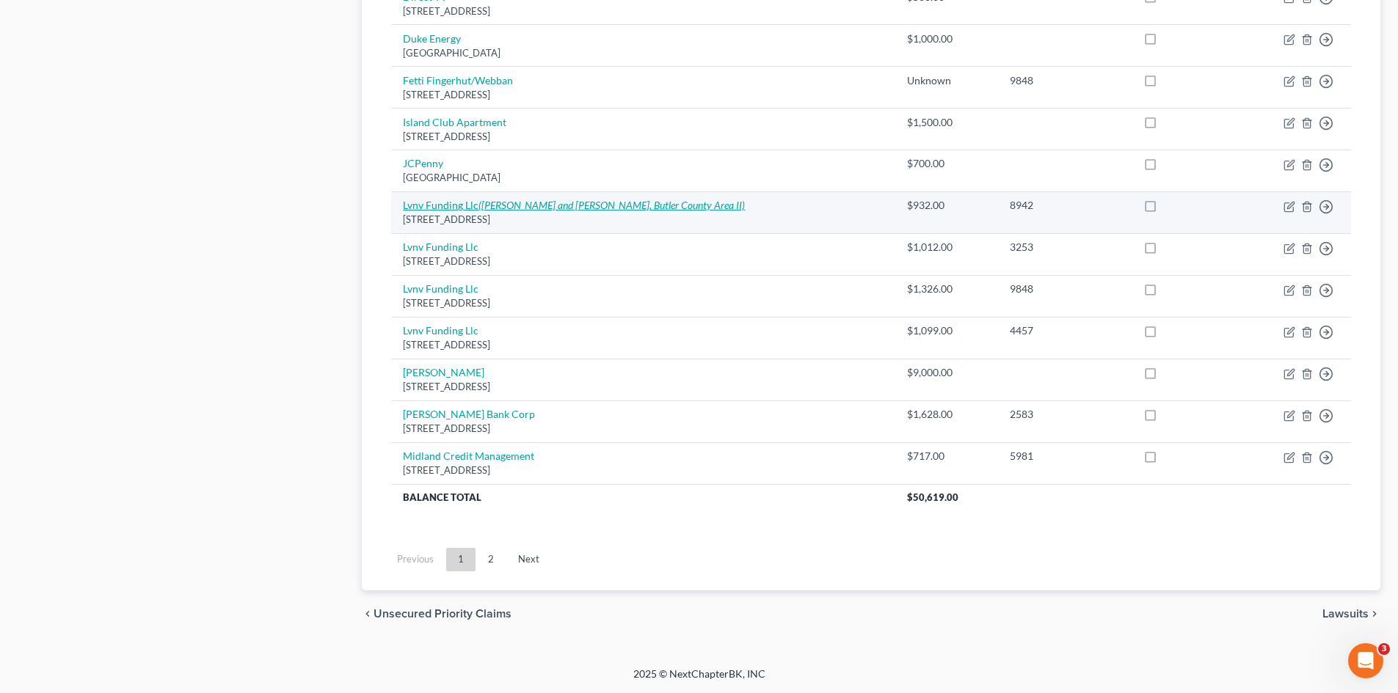
click at [632, 206] on icon "([PERSON_NAME] and [PERSON_NAME], Butler County Area II)" at bounding box center [611, 205] width 266 height 12
select select "42"
select select "1"
select select "0"
select select "42"
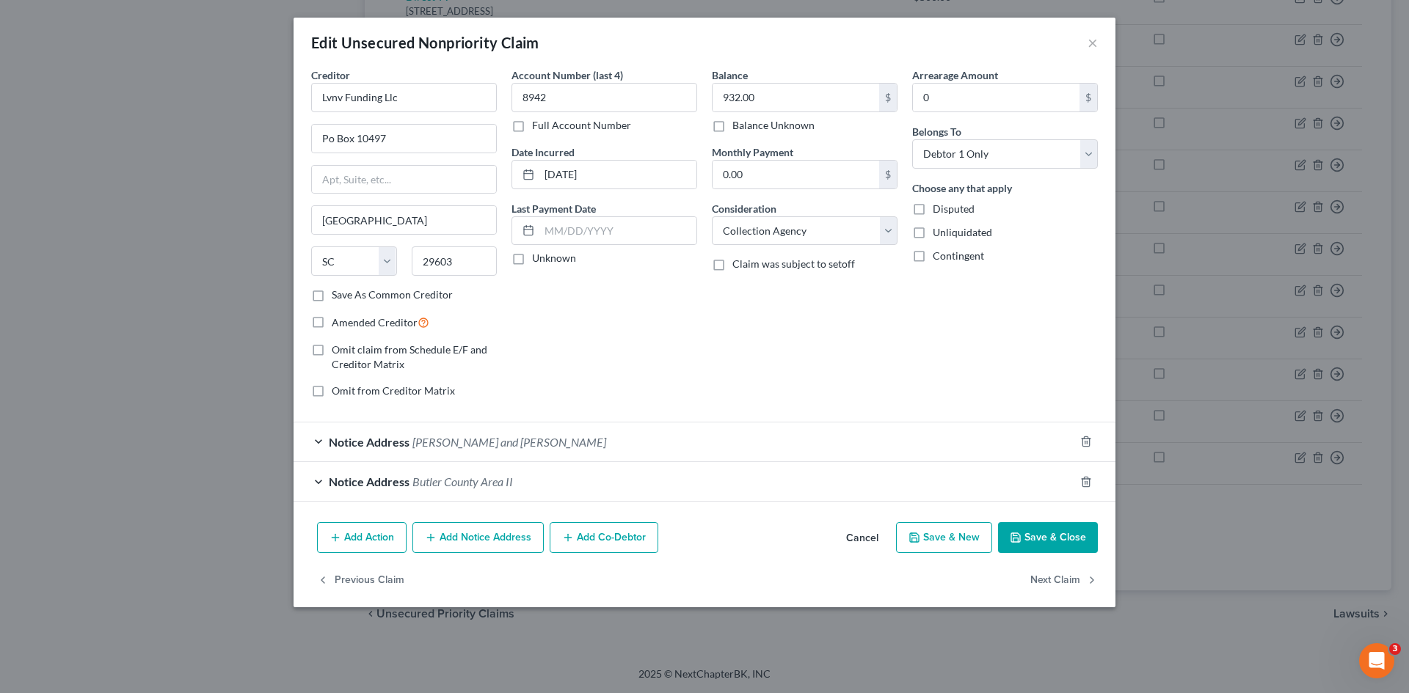
click at [478, 443] on span "[PERSON_NAME] and [PERSON_NAME]" at bounding box center [509, 442] width 194 height 14
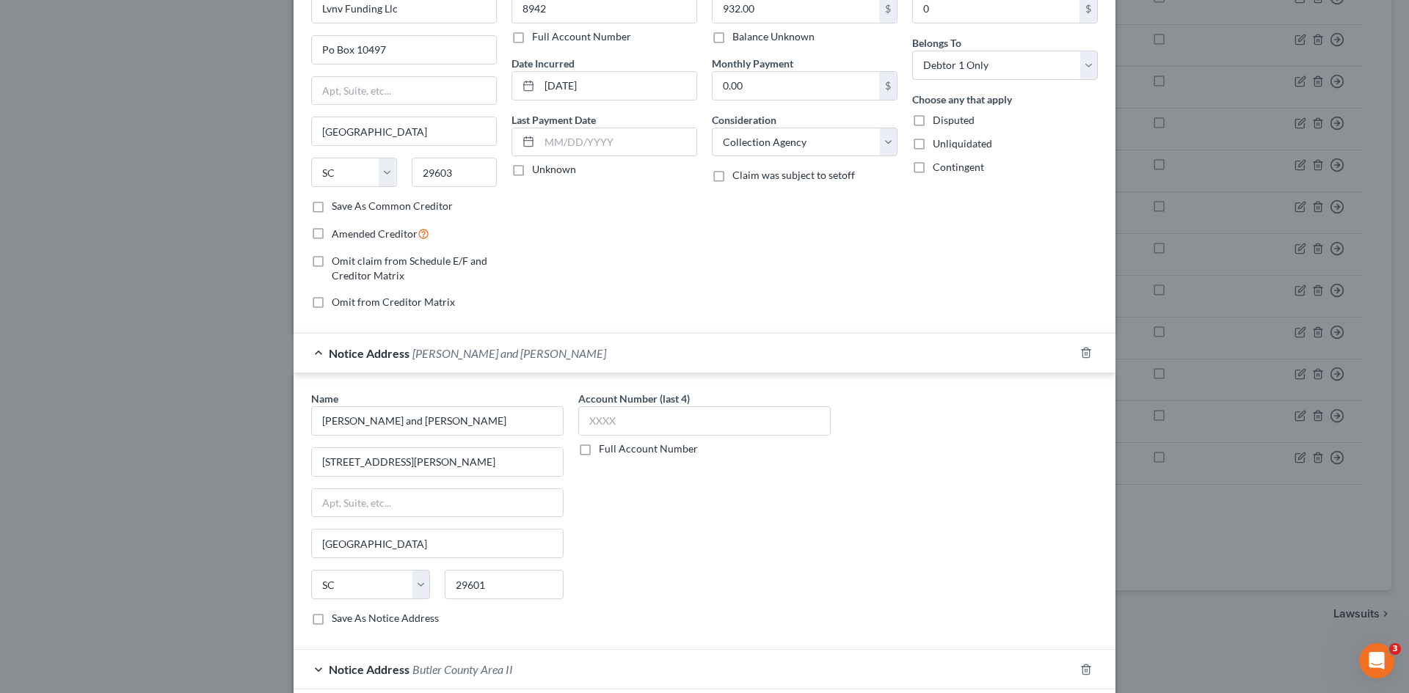
scroll to position [208, 0]
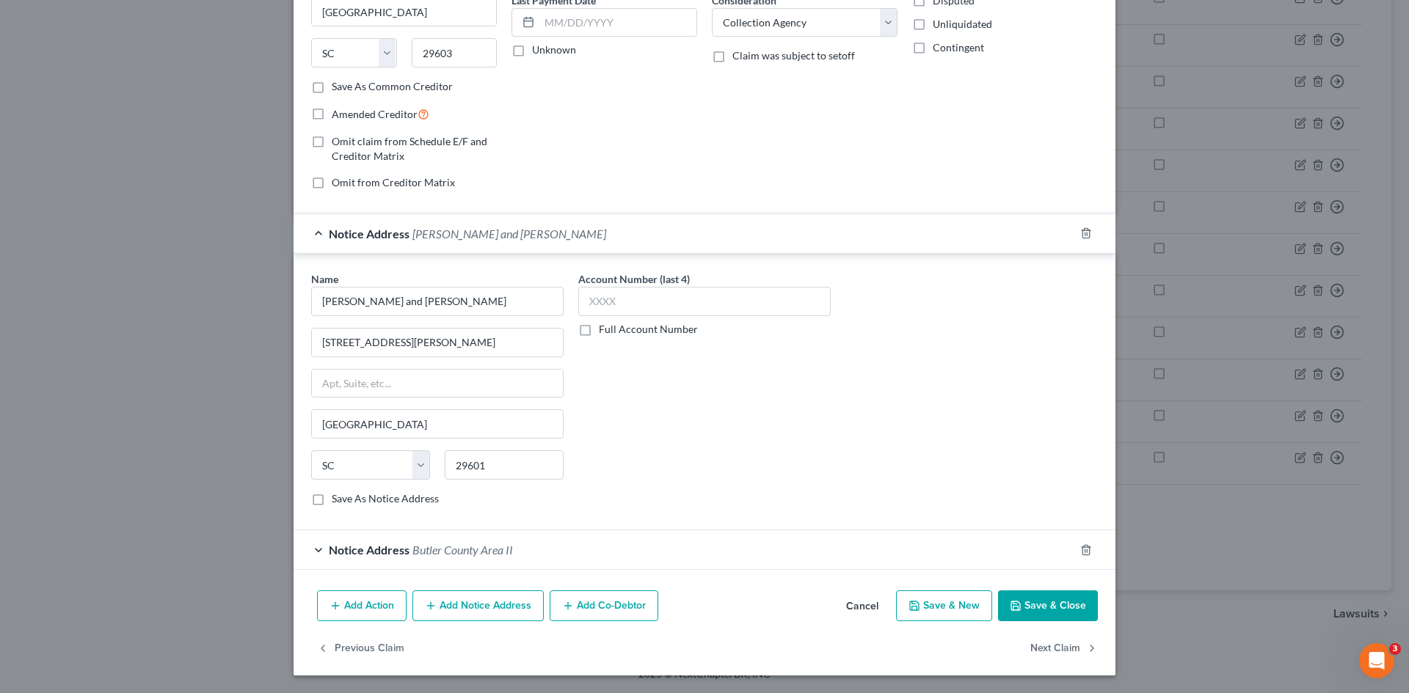
click at [463, 542] on div "Notice Address [GEOGRAPHIC_DATA]" at bounding box center [683, 549] width 781 height 39
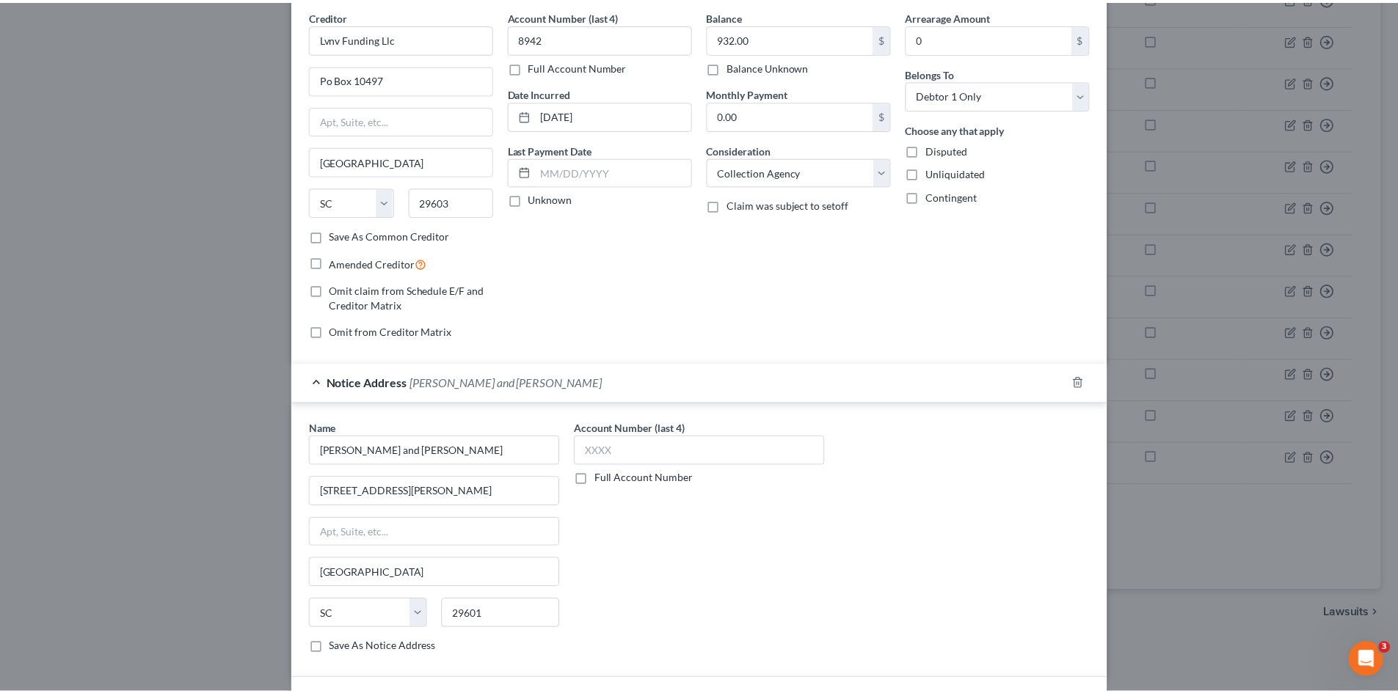
scroll to position [0, 0]
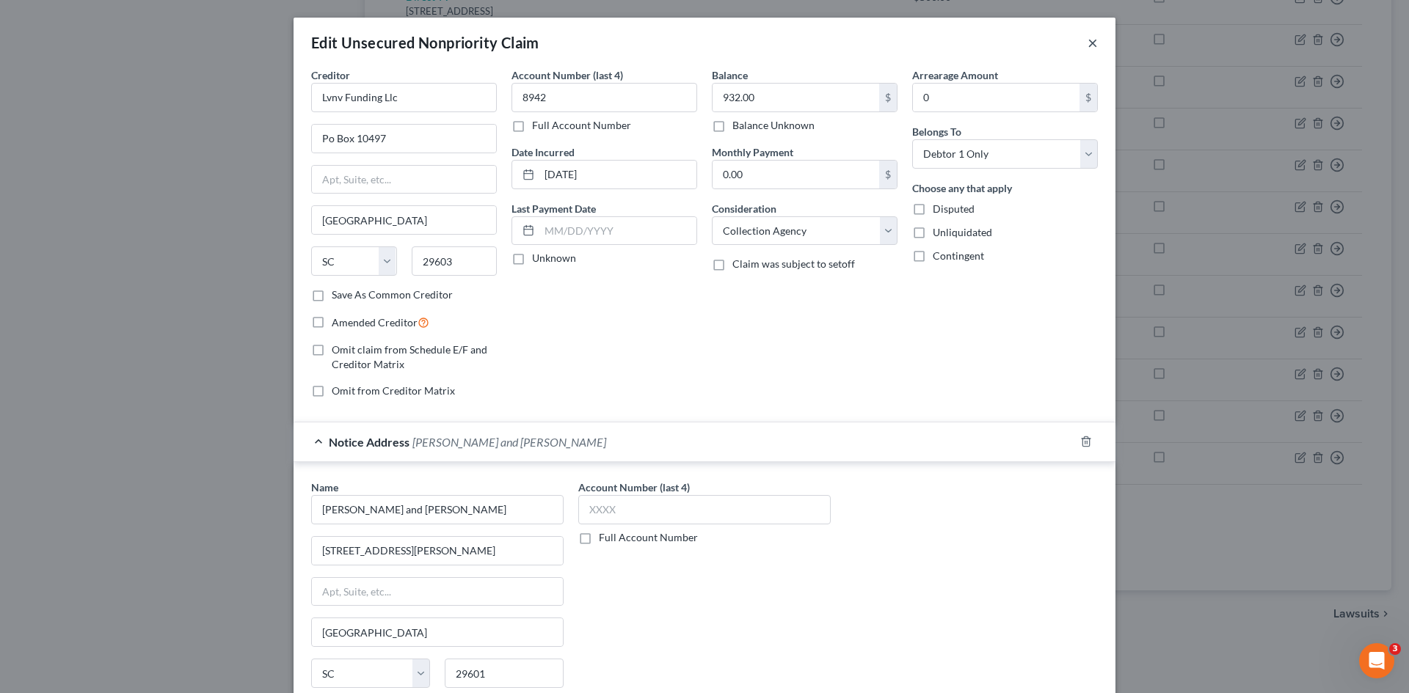
click at [1089, 46] on button "×" at bounding box center [1092, 43] width 10 height 18
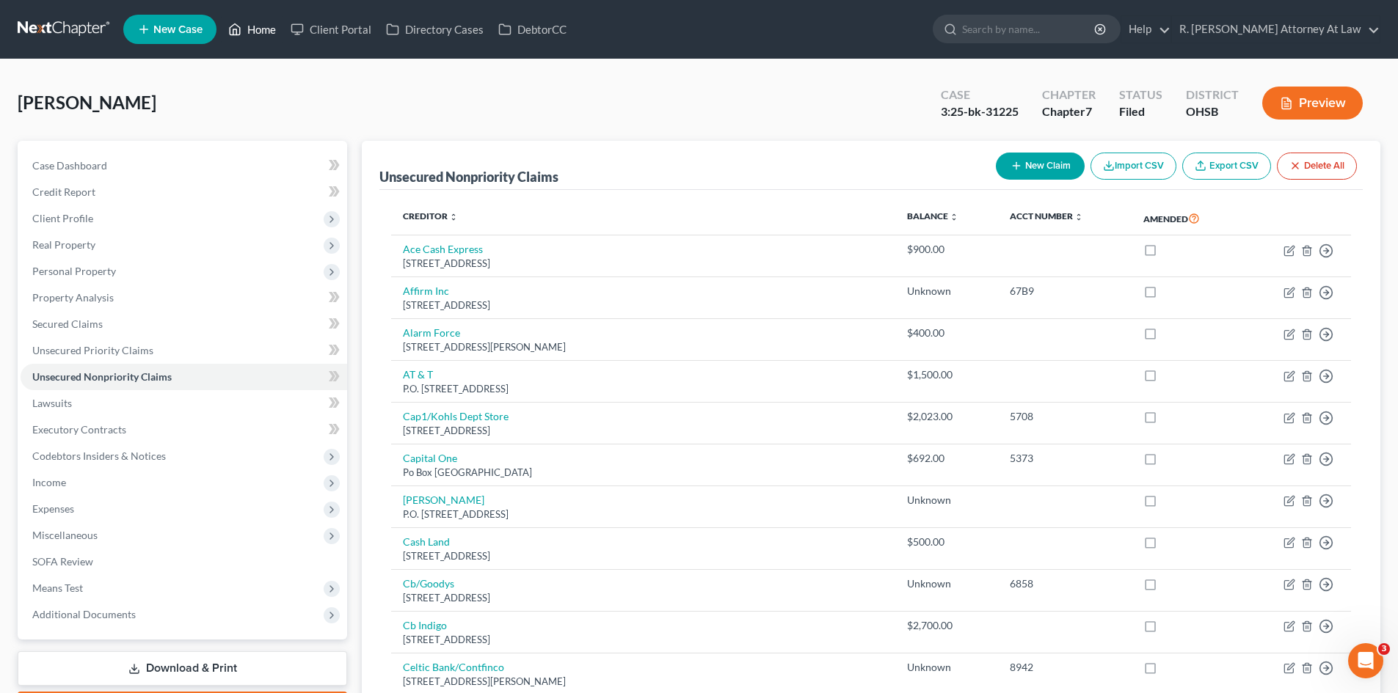
click at [259, 27] on link "Home" at bounding box center [252, 29] width 62 height 26
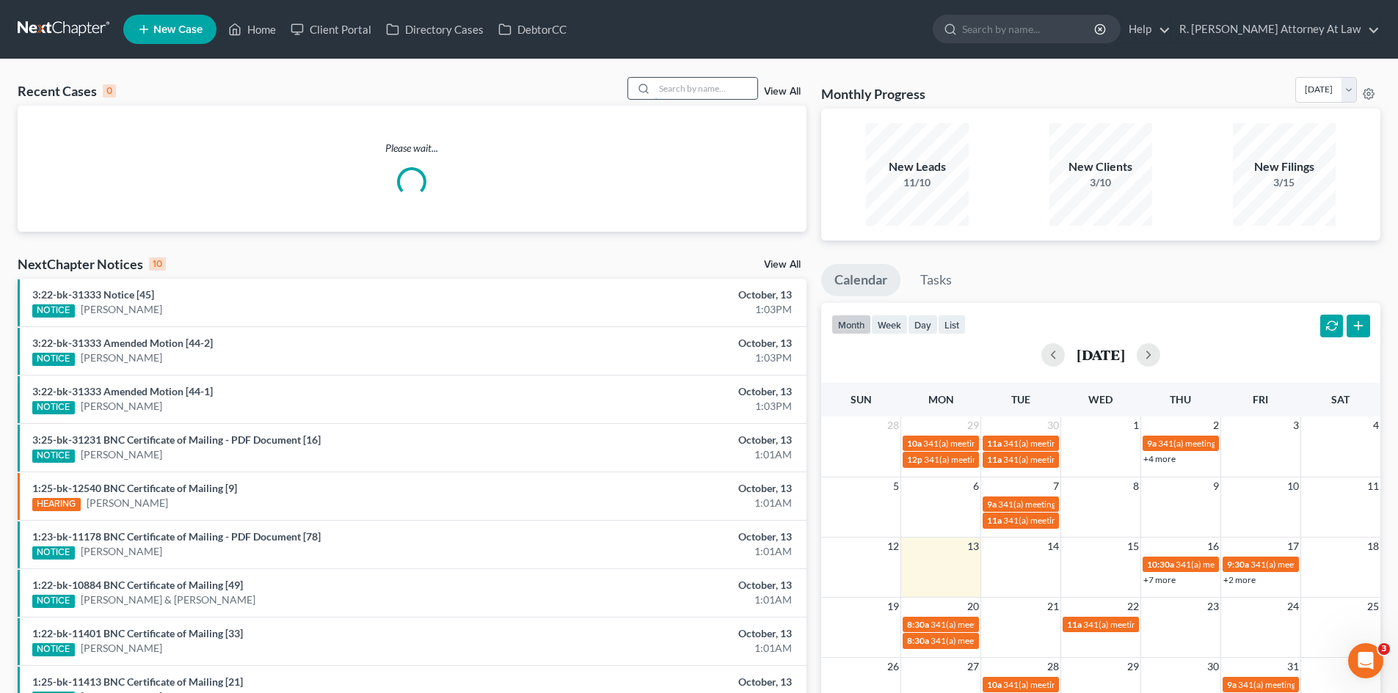
click at [687, 92] on input "search" at bounding box center [705, 88] width 103 height 21
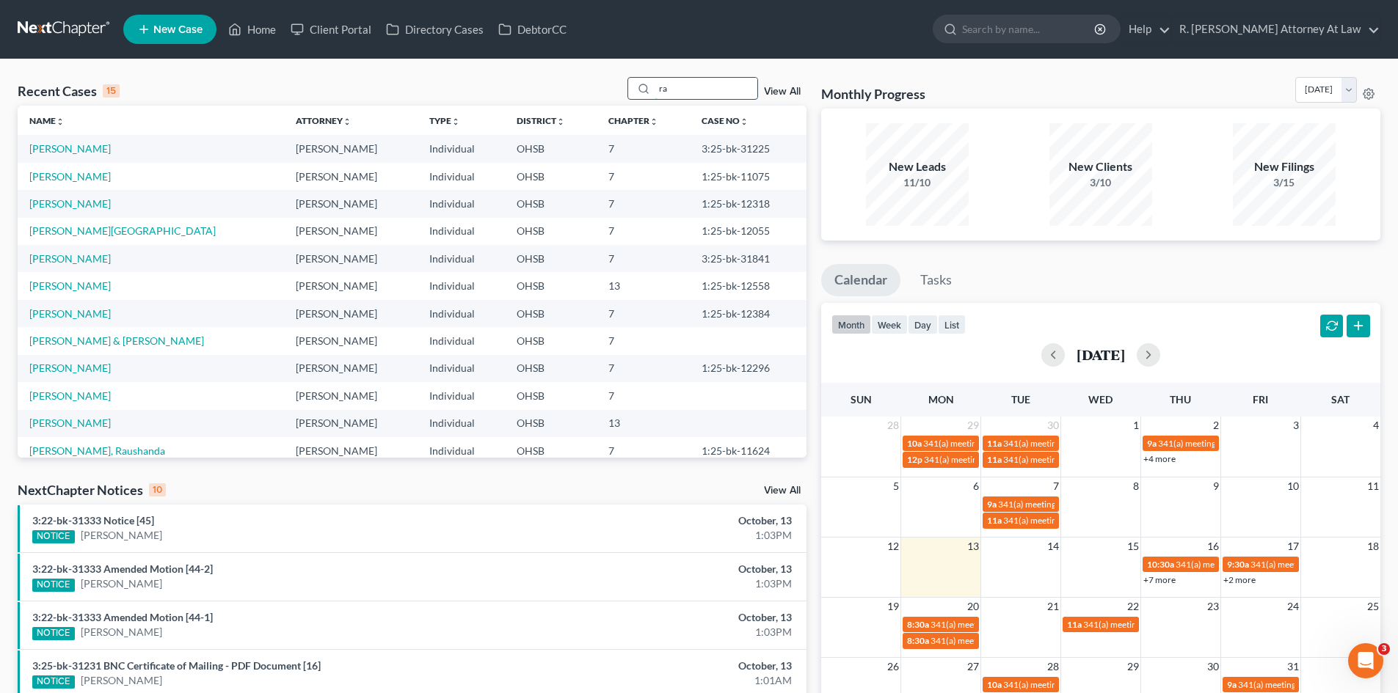
type input "r"
type input "[PERSON_NAME]"
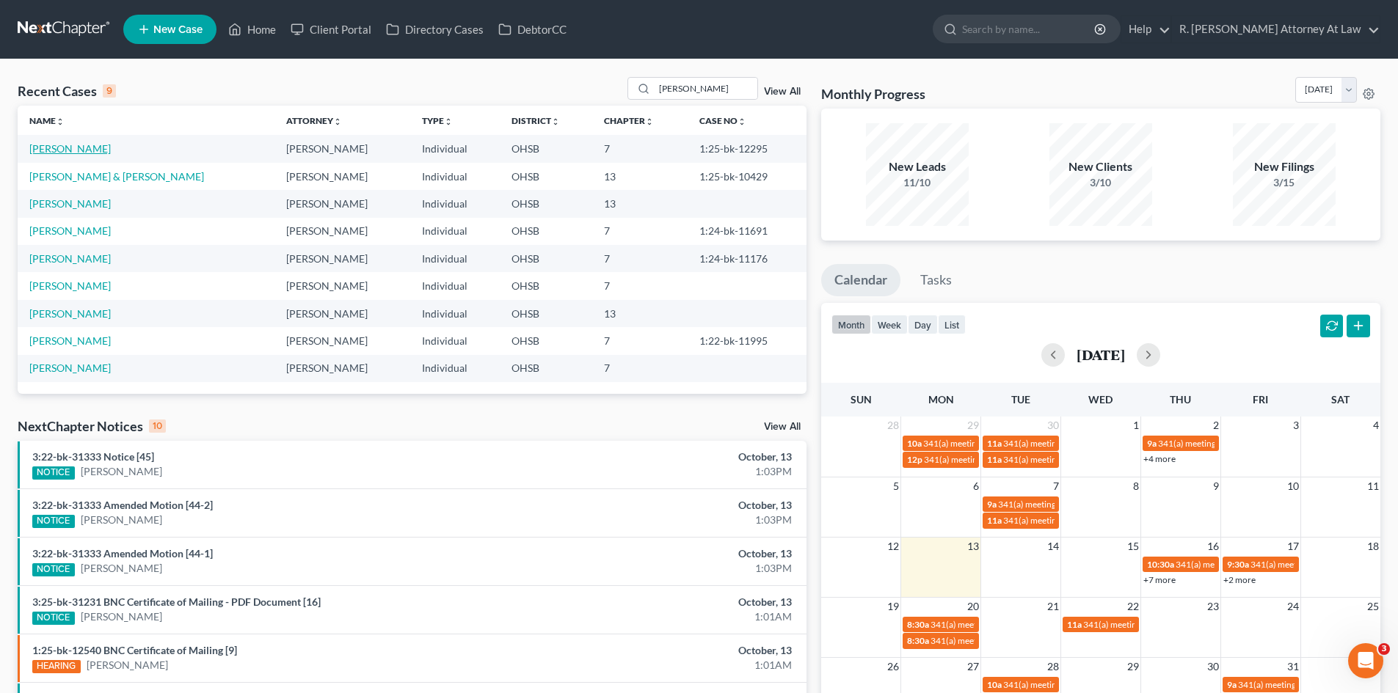
click at [67, 147] on link "[PERSON_NAME]" at bounding box center [69, 148] width 81 height 12
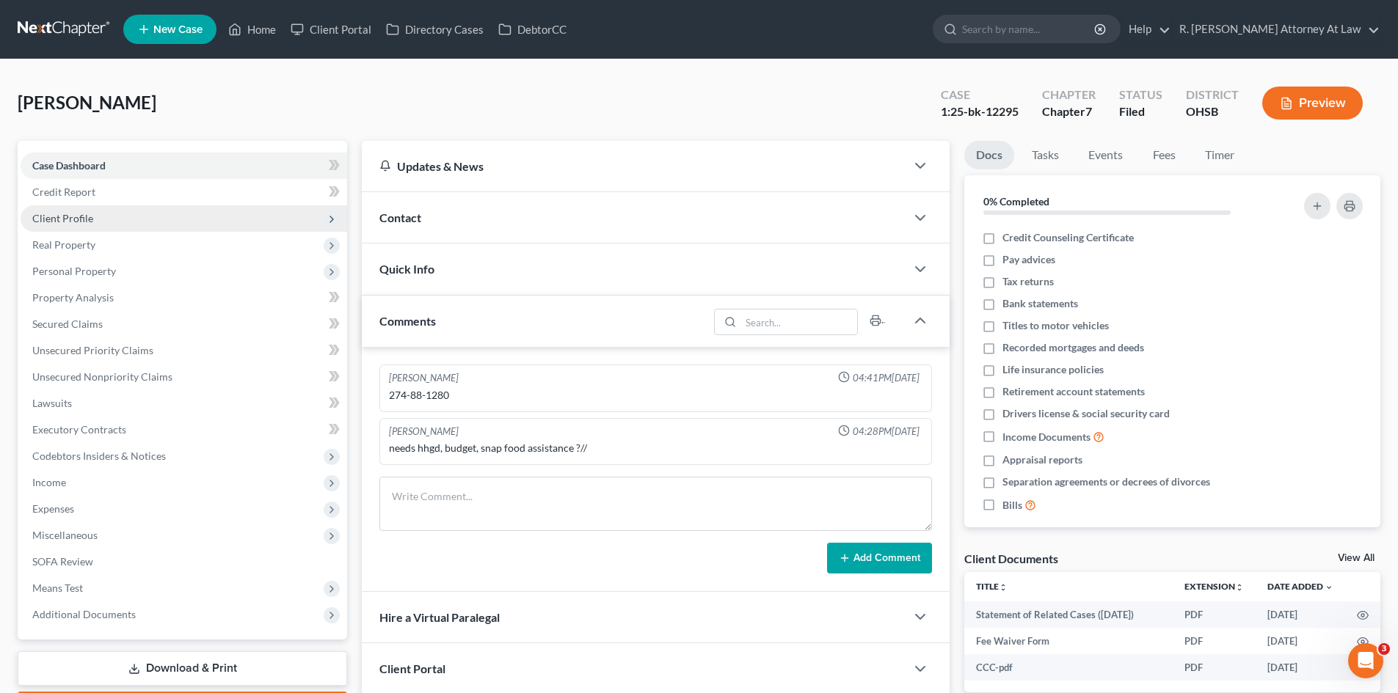
click at [70, 224] on span "Client Profile" at bounding box center [62, 218] width 61 height 12
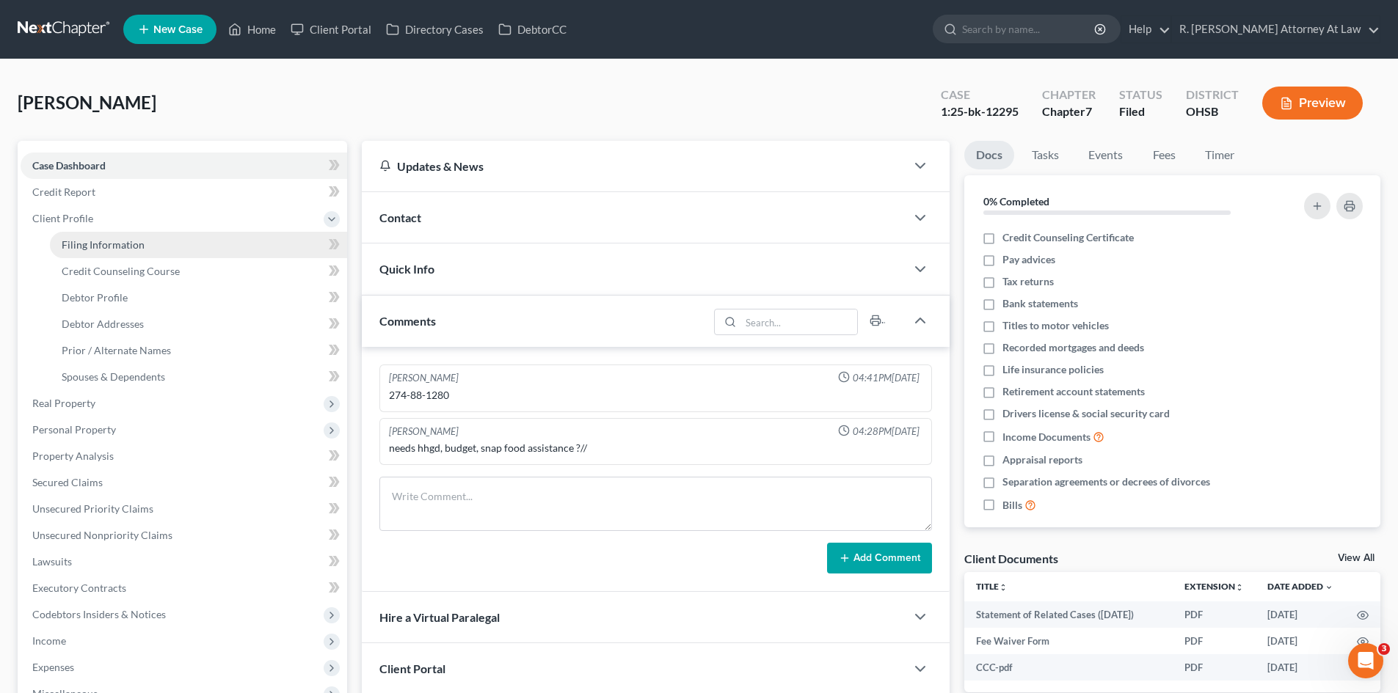
click at [99, 241] on span "Filing Information" at bounding box center [103, 244] width 83 height 12
select select "1"
select select "0"
select select "62"
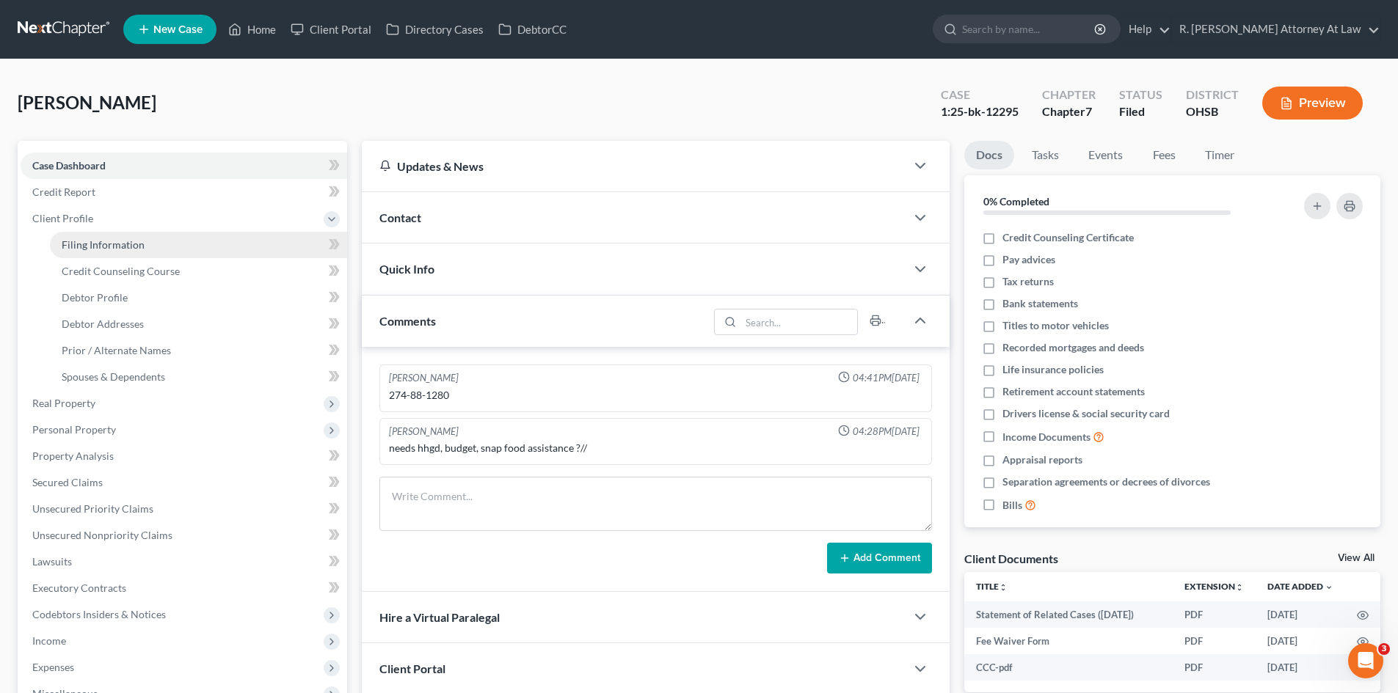
select select "0"
select select "36"
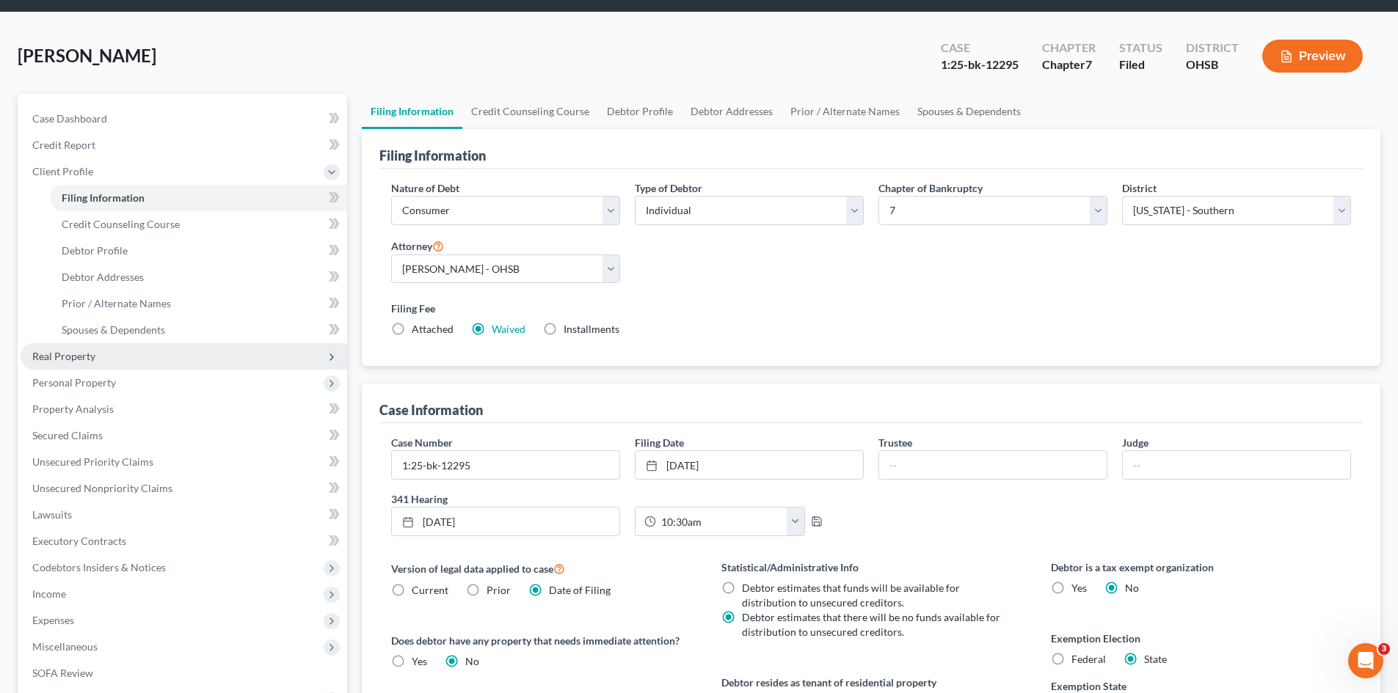
scroll to position [73, 0]
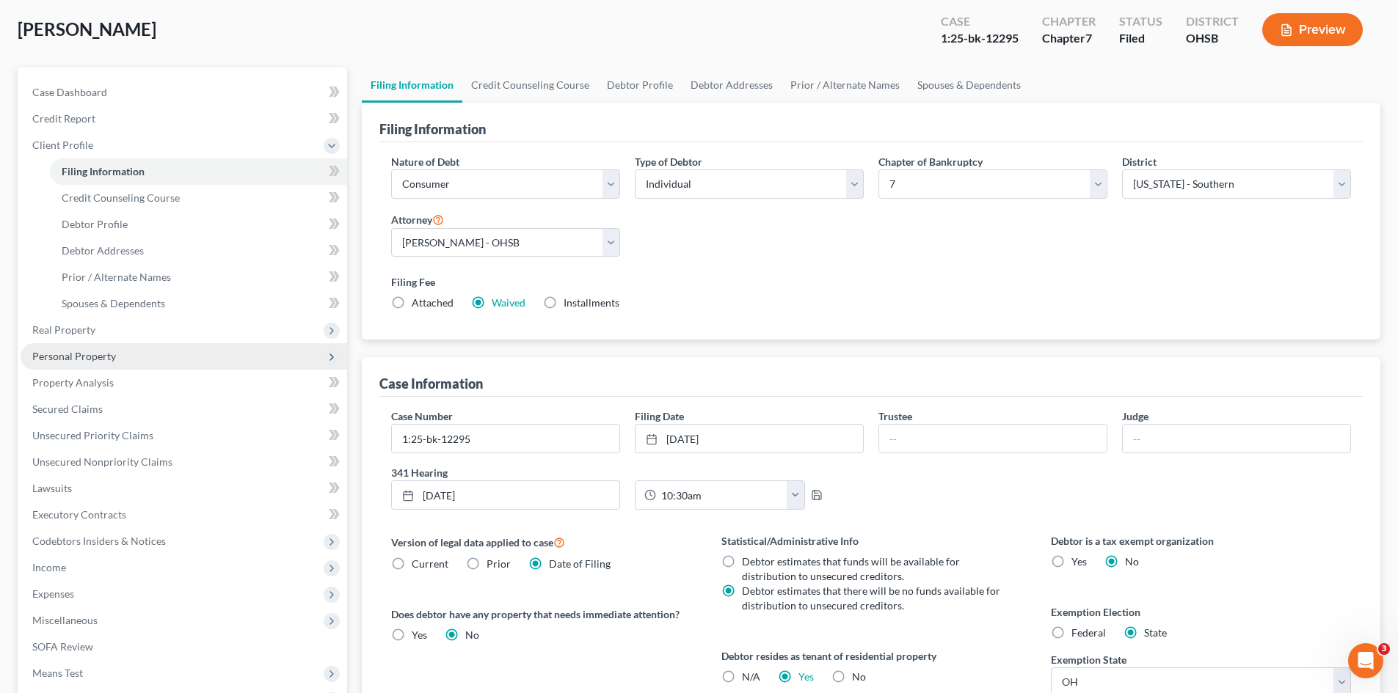
click at [78, 351] on span "Personal Property" at bounding box center [74, 356] width 84 height 12
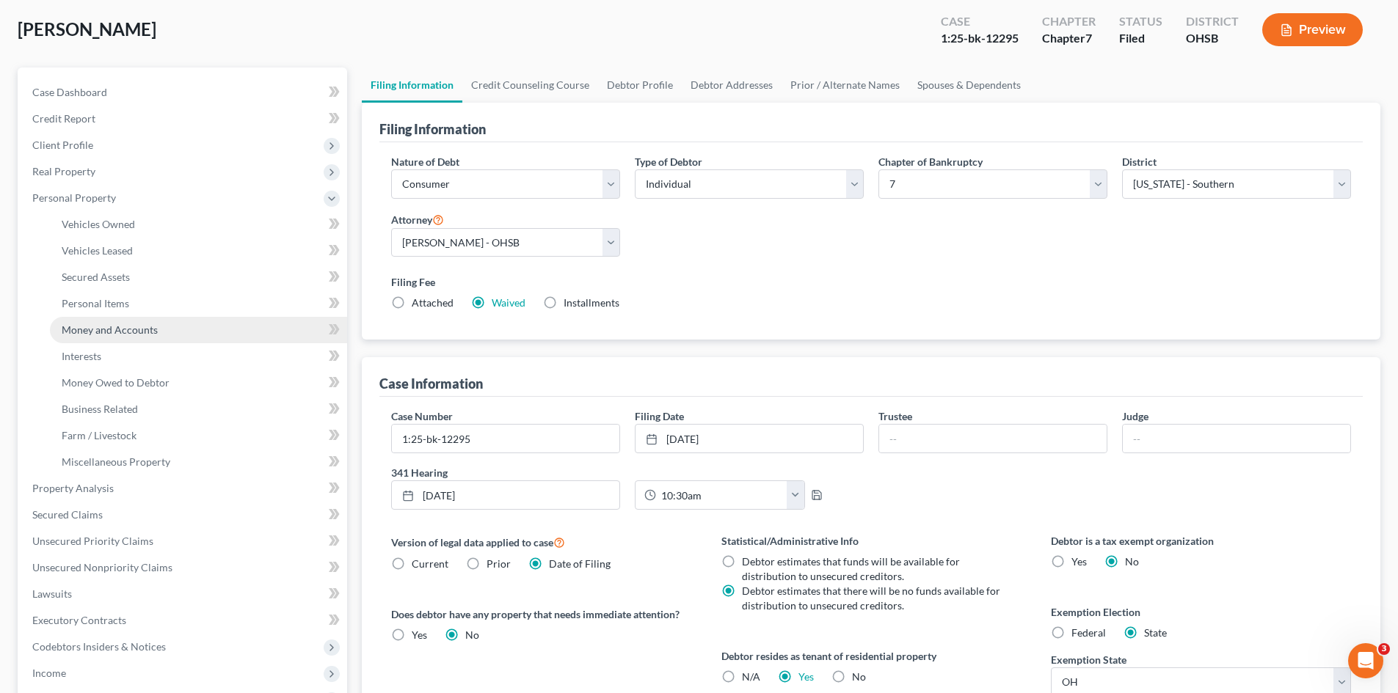
click at [114, 331] on span "Money and Accounts" at bounding box center [110, 330] width 96 height 12
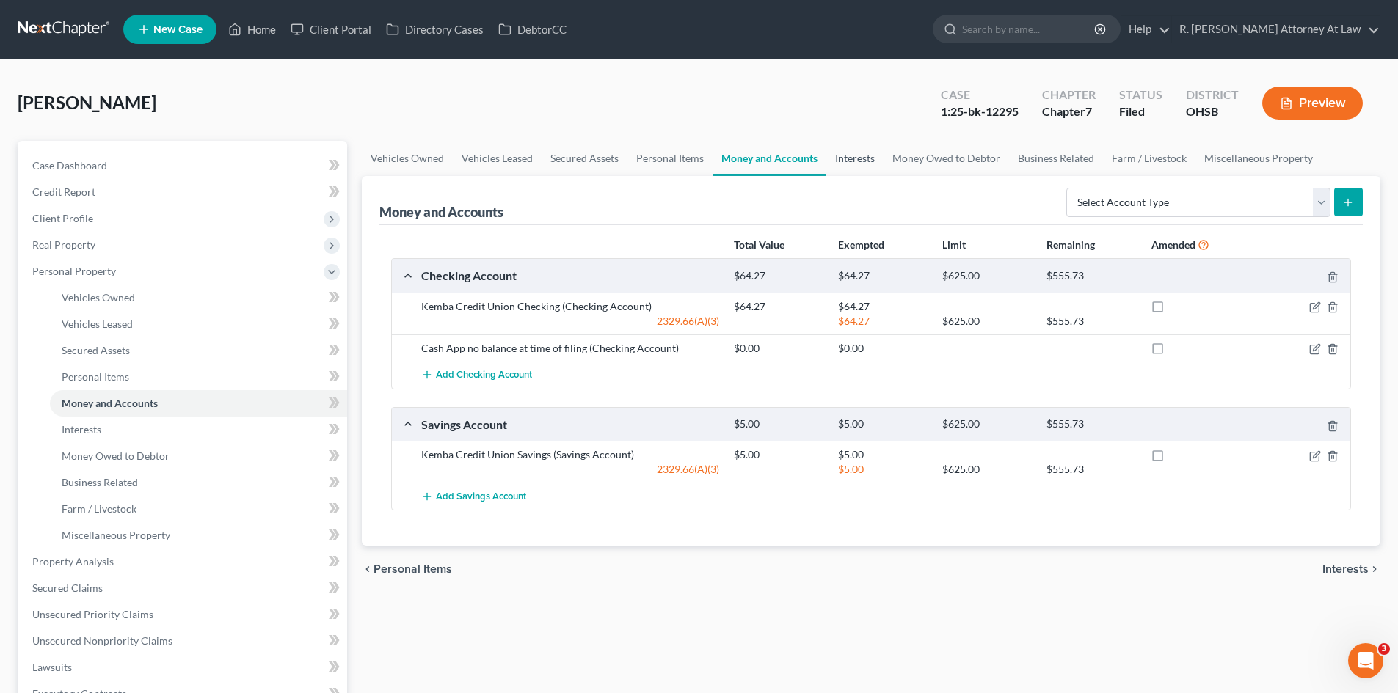
click at [859, 157] on link "Interests" at bounding box center [854, 158] width 57 height 35
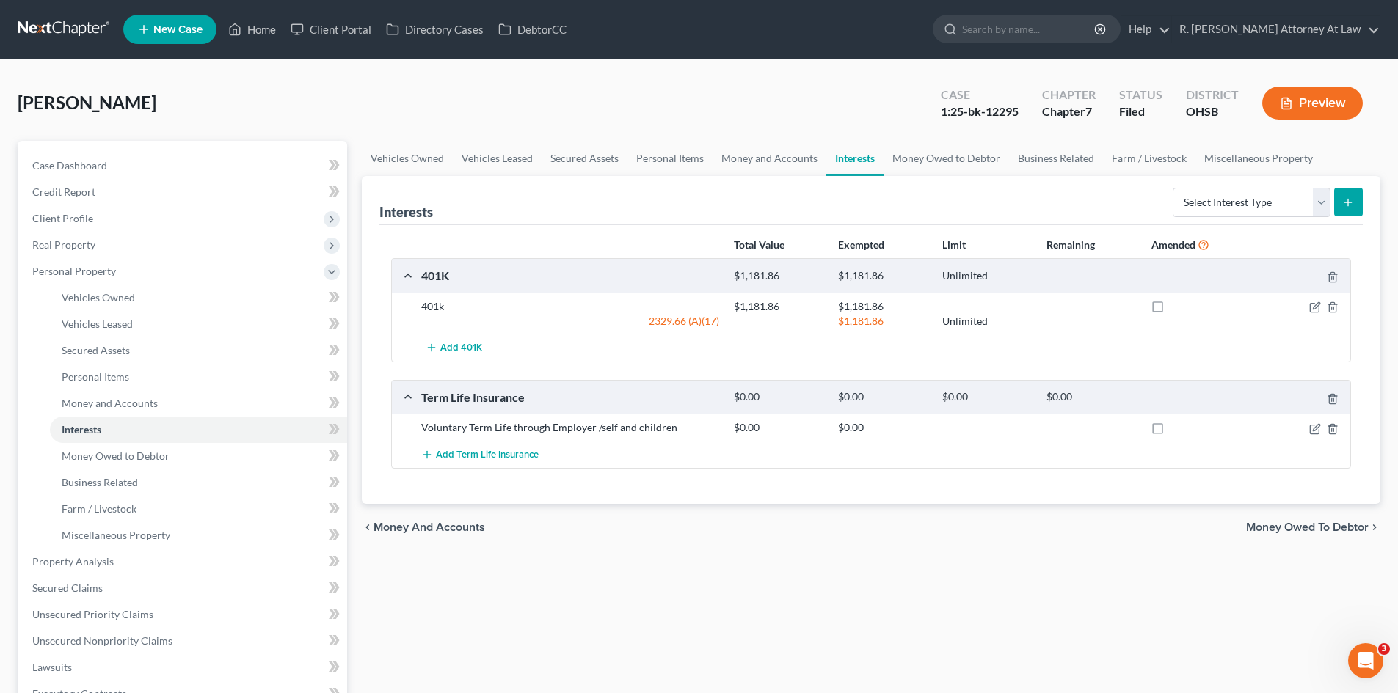
click at [621, 117] on div "[PERSON_NAME] Upgraded Case 1:25-bk-12295 Chapter Chapter 7 Status [GEOGRAPHIC_…" at bounding box center [699, 109] width 1362 height 64
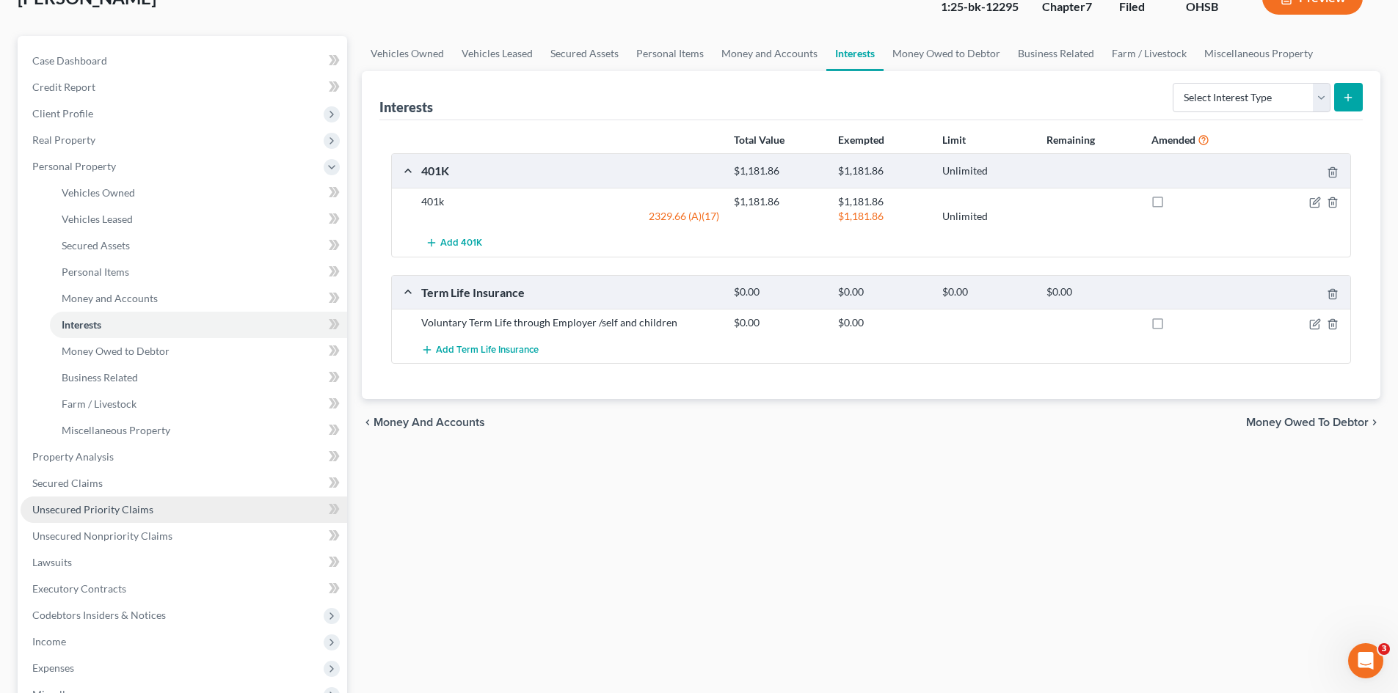
scroll to position [147, 0]
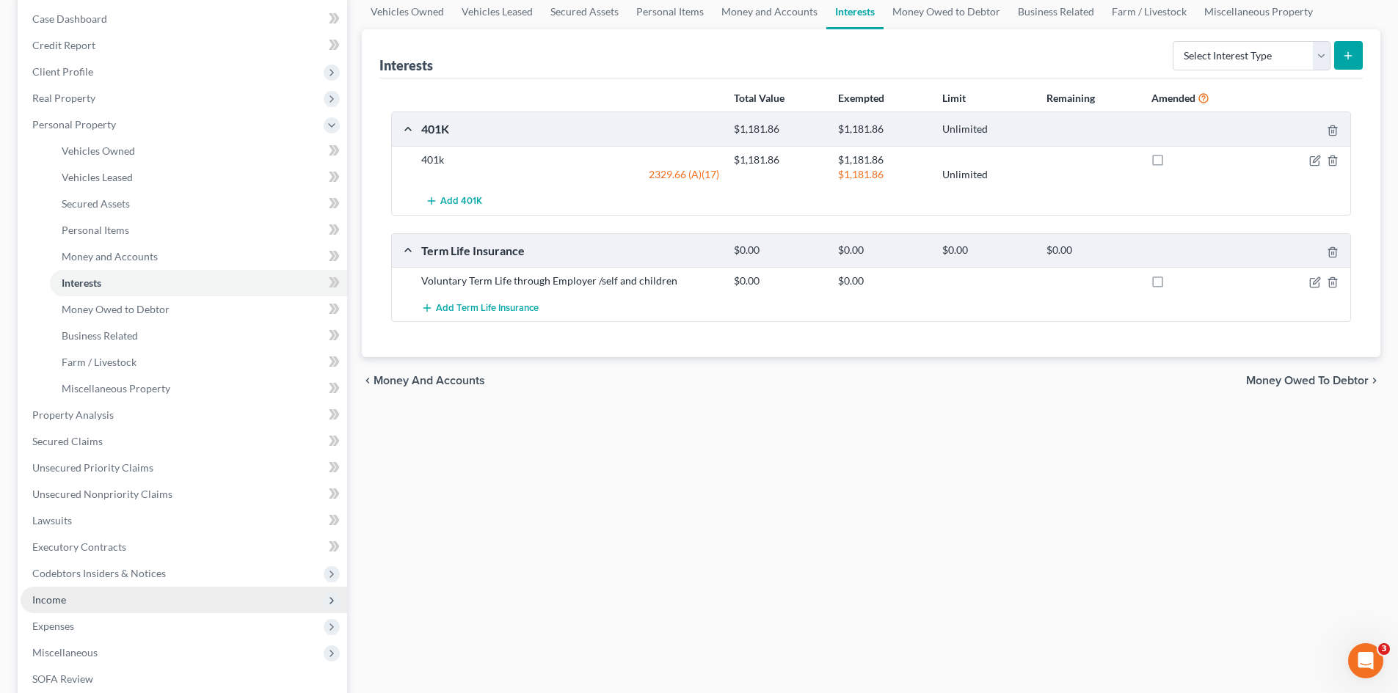
click at [68, 600] on span "Income" at bounding box center [184, 600] width 326 height 26
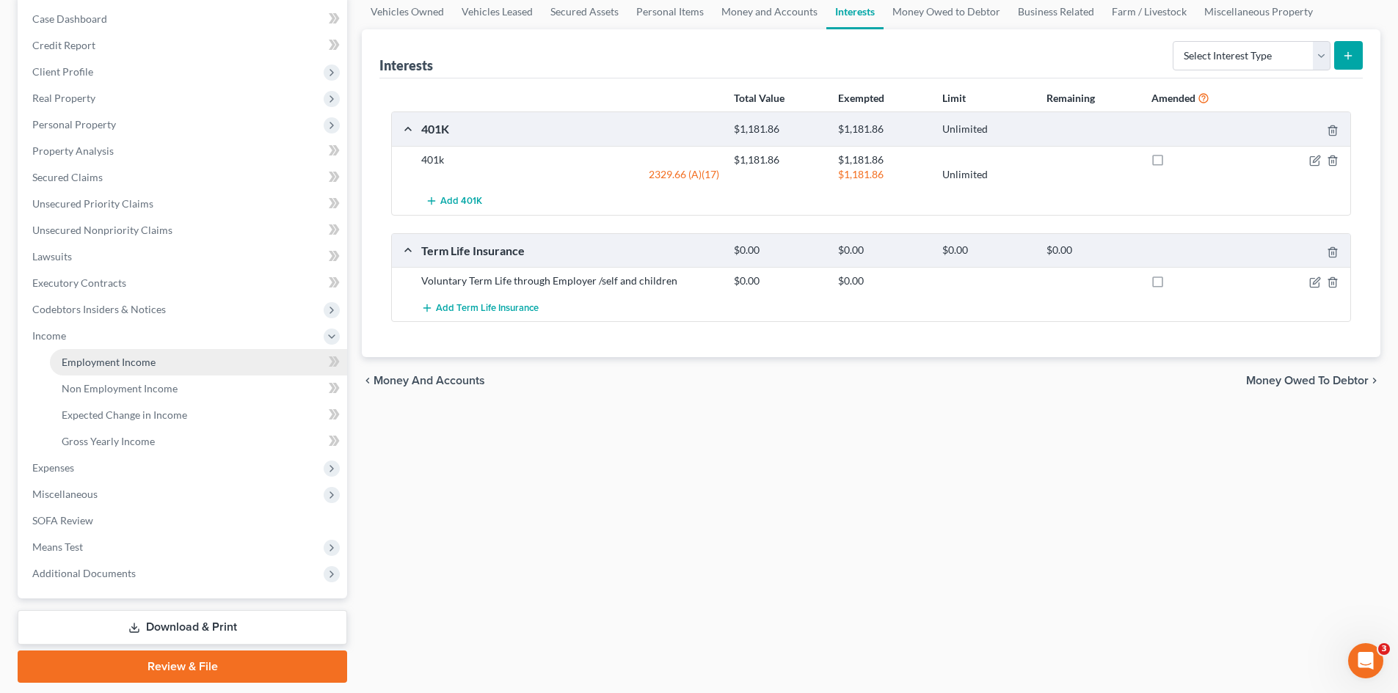
click at [104, 361] on span "Employment Income" at bounding box center [109, 362] width 94 height 12
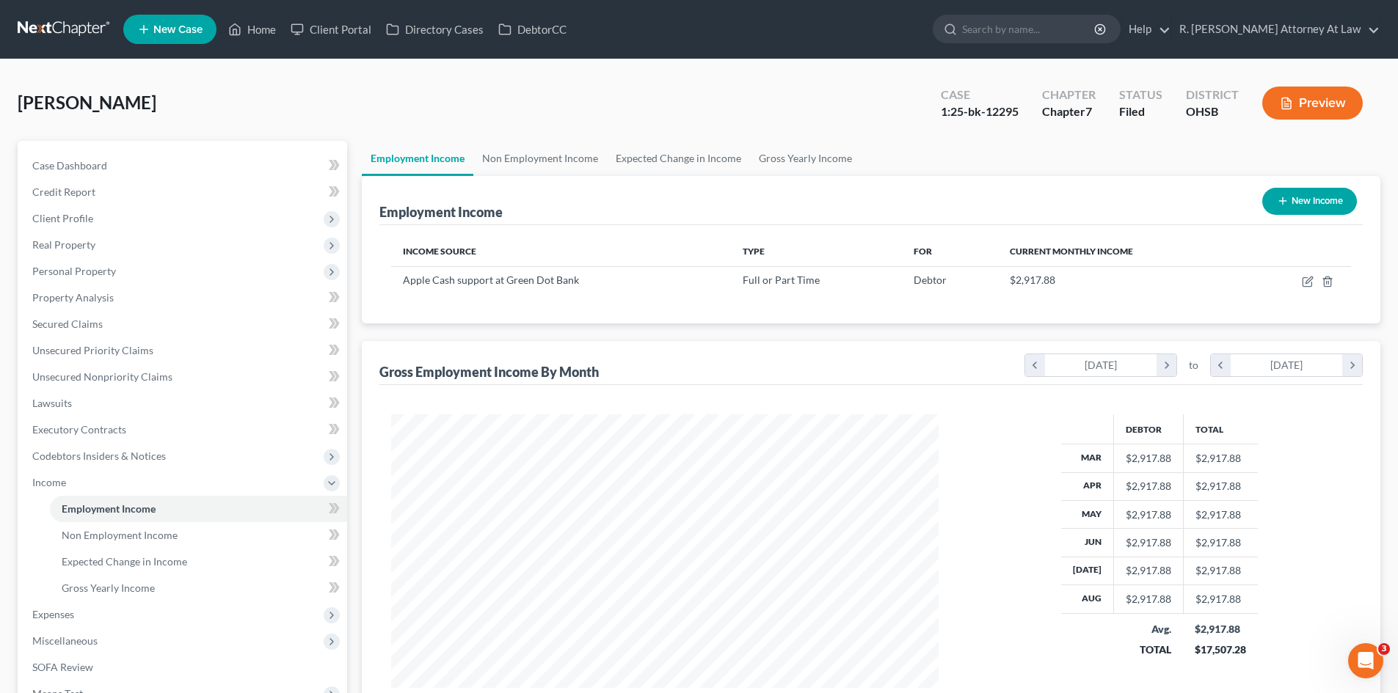
scroll to position [274, 577]
click at [547, 156] on link "Non Employment Income" at bounding box center [540, 158] width 134 height 35
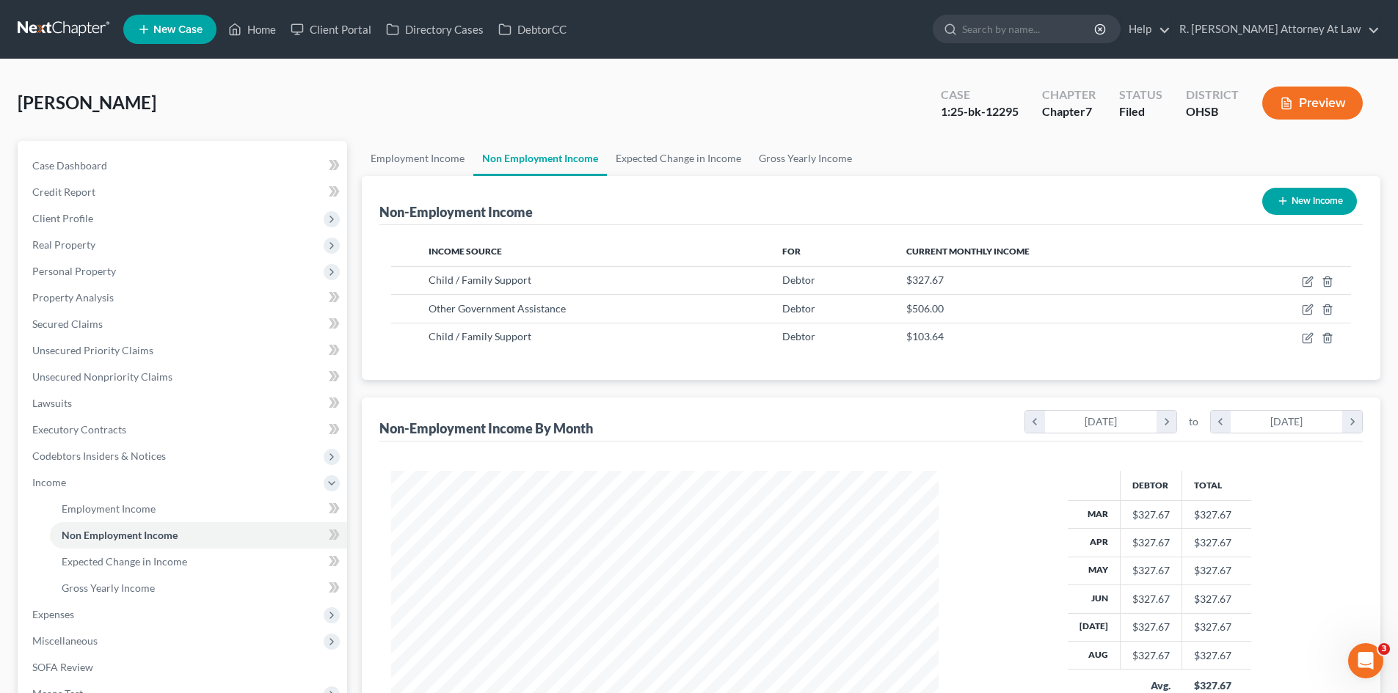
scroll to position [274, 577]
click at [431, 150] on link "Employment Income" at bounding box center [418, 158] width 112 height 35
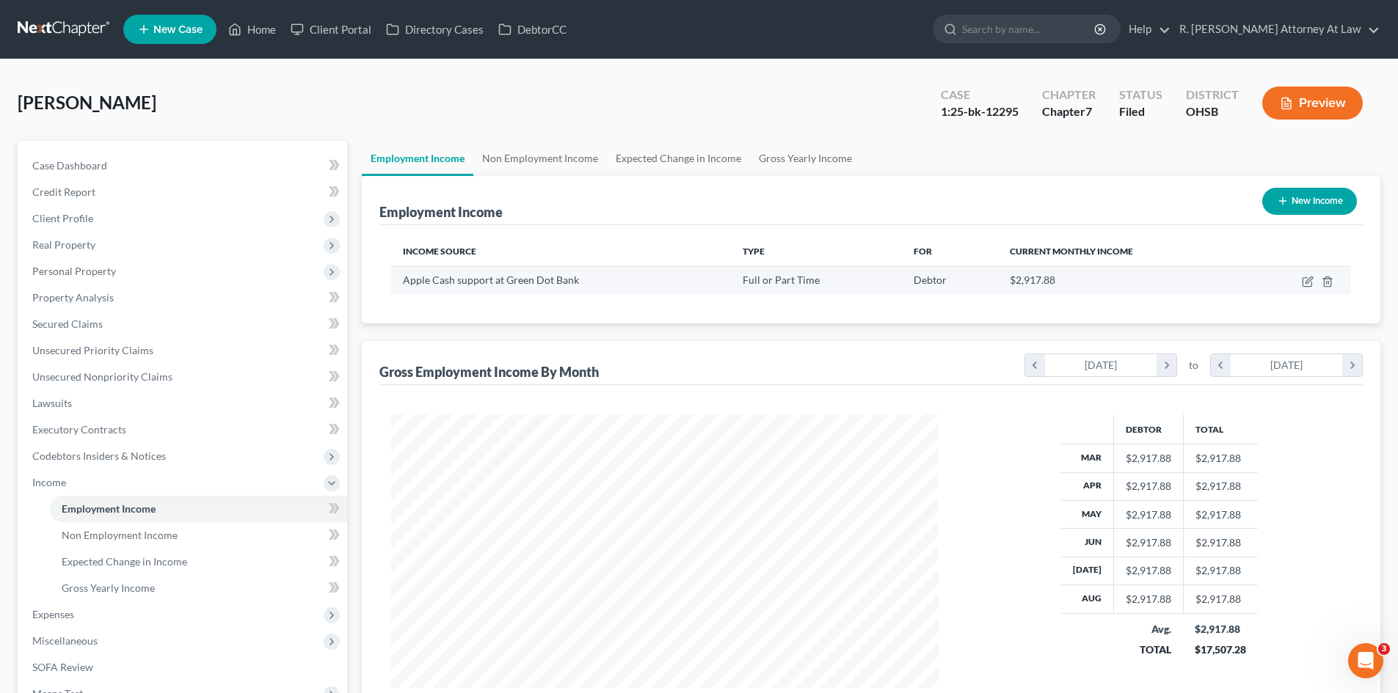
scroll to position [274, 577]
click at [267, 27] on link "Home" at bounding box center [252, 29] width 62 height 26
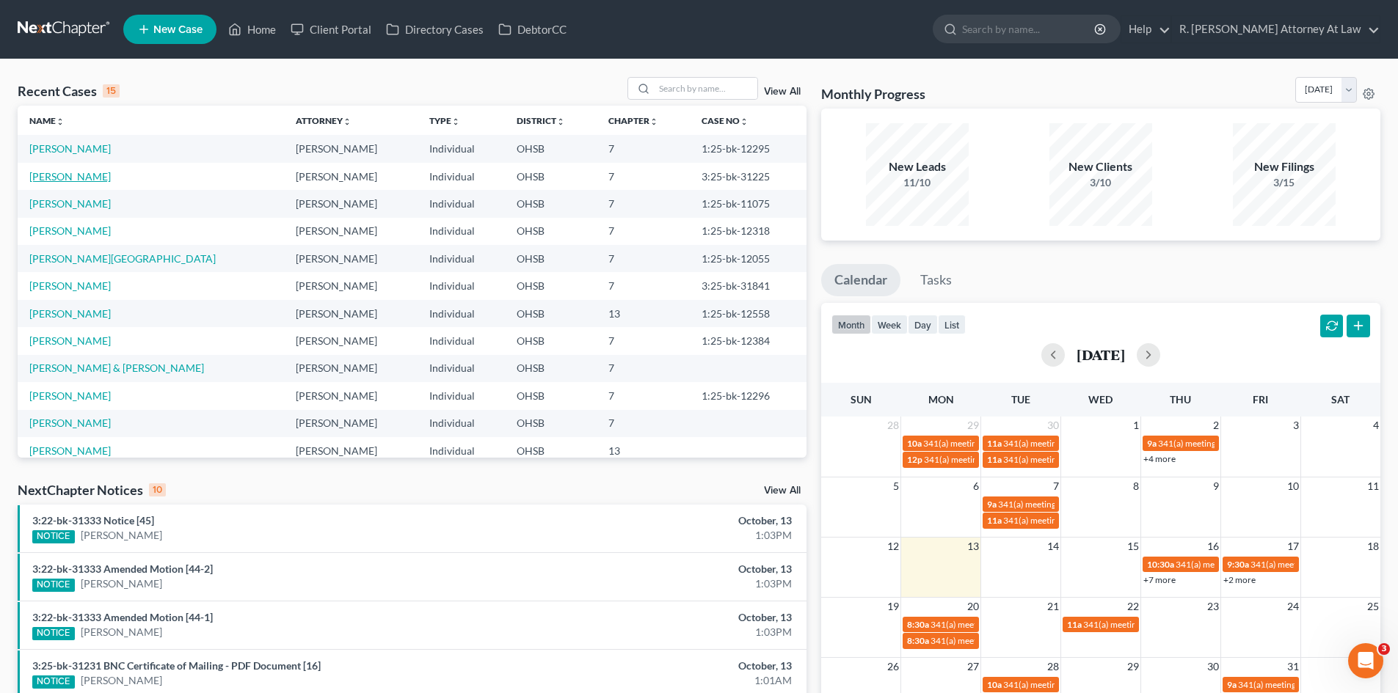
click at [50, 174] on link "[PERSON_NAME]" at bounding box center [69, 176] width 81 height 12
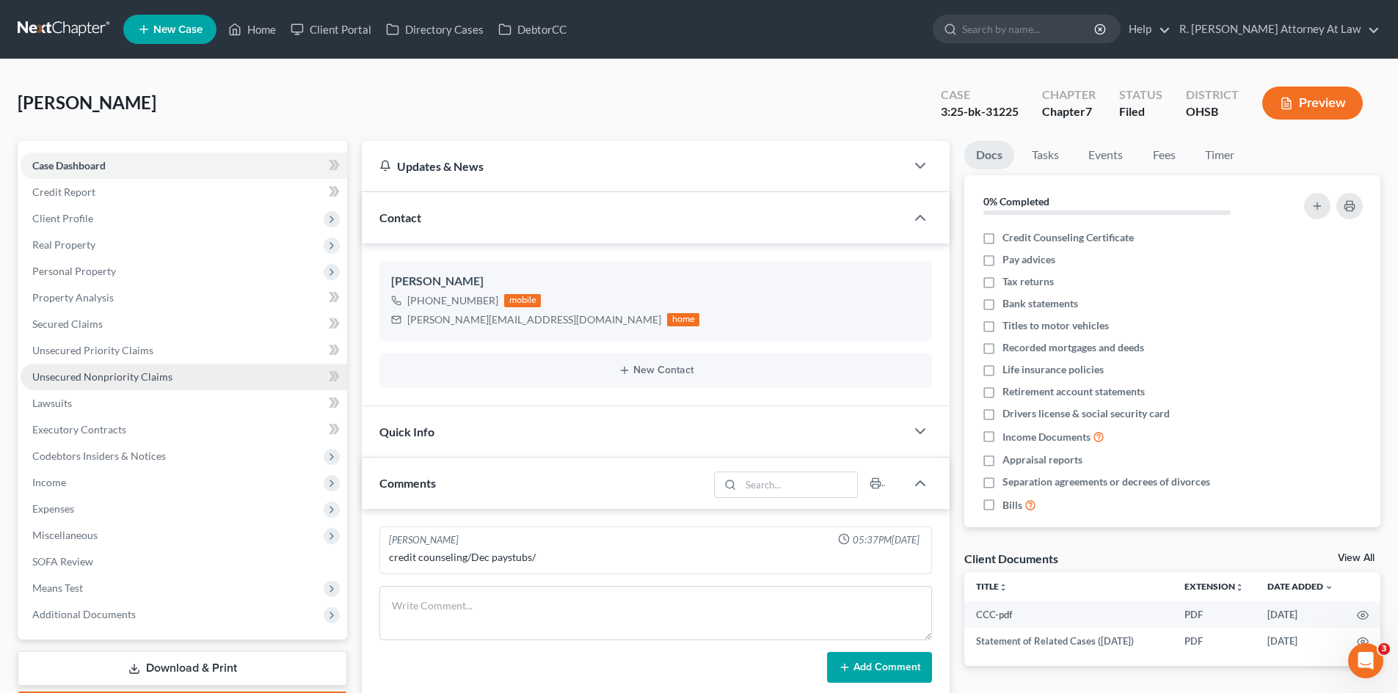
click at [112, 379] on span "Unsecured Nonpriority Claims" at bounding box center [102, 376] width 140 height 12
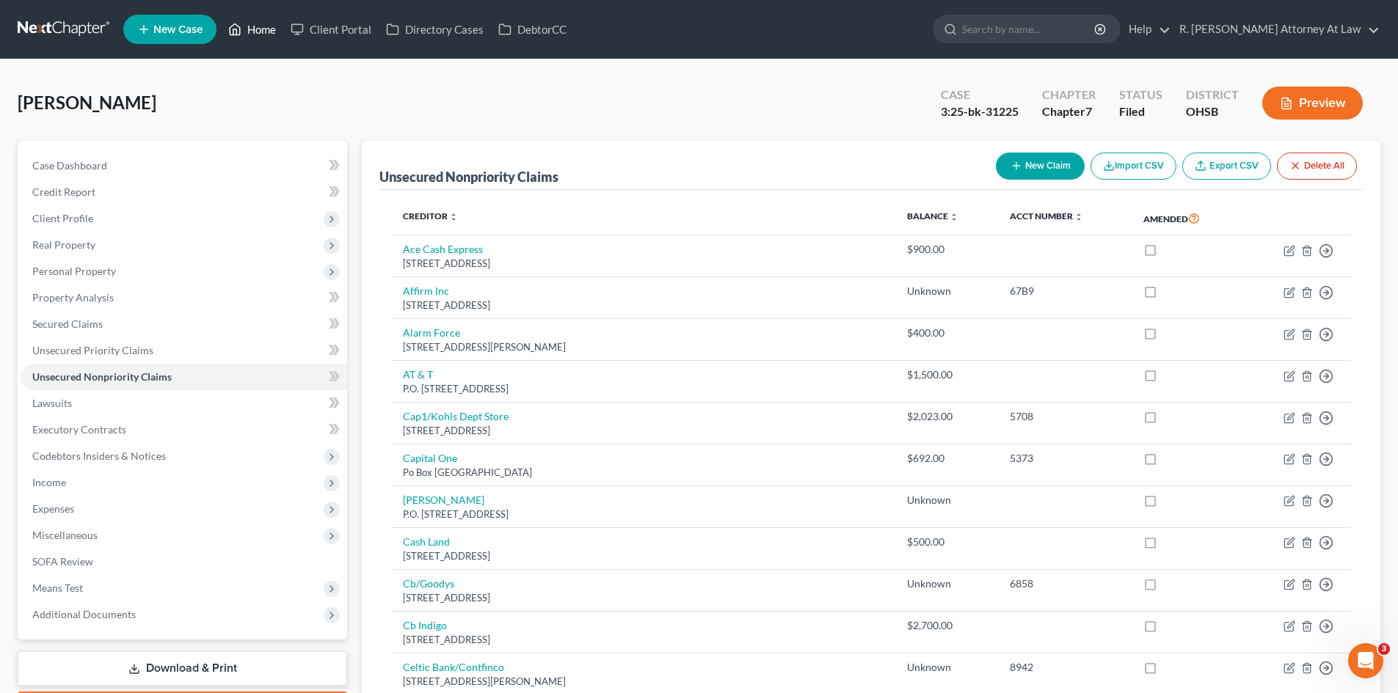
drag, startPoint x: 266, startPoint y: 31, endPoint x: 266, endPoint y: 1, distance: 29.3
click at [266, 31] on link "Home" at bounding box center [252, 29] width 62 height 26
